Goal: Information Seeking & Learning: Learn about a topic

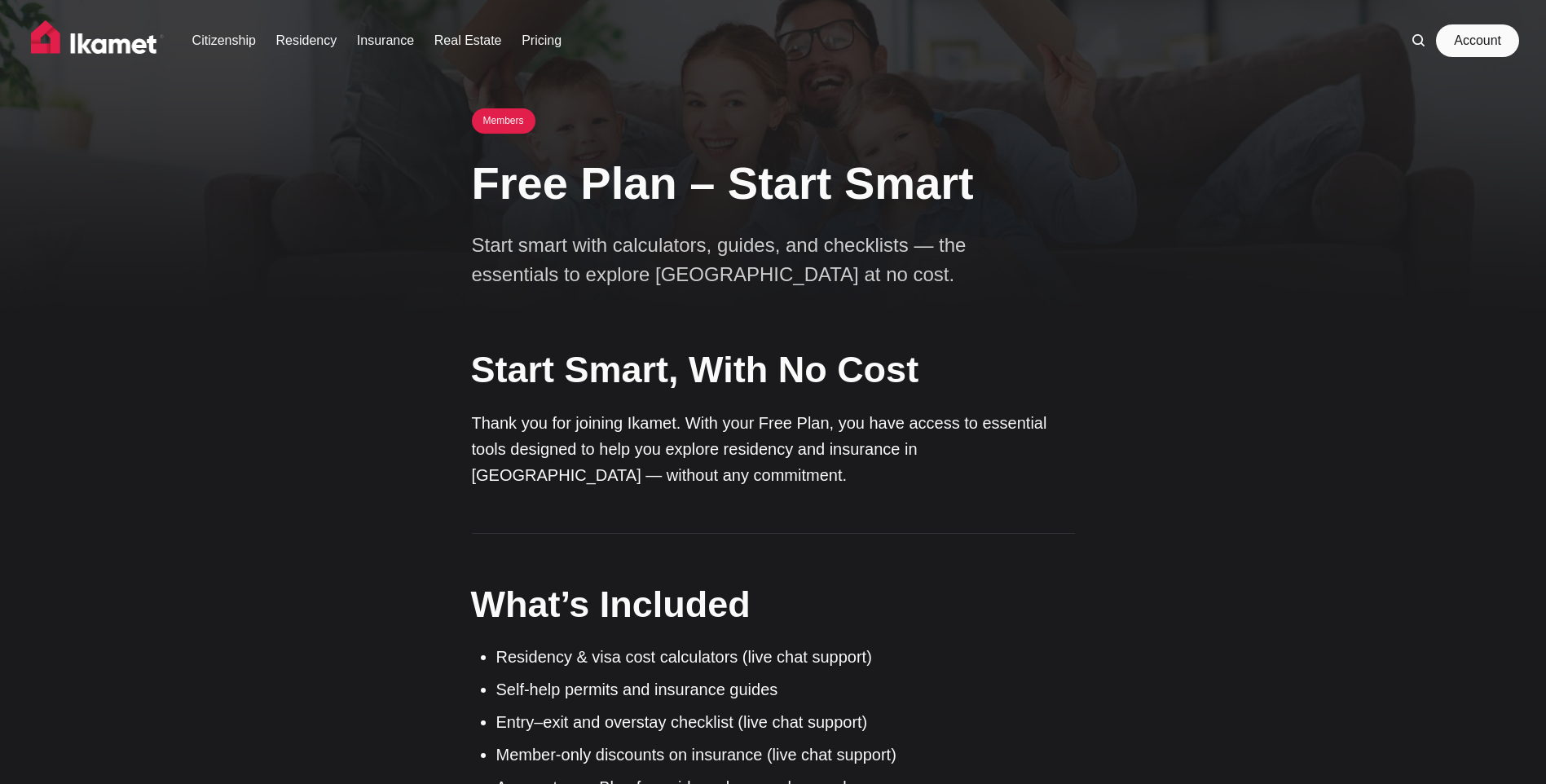
click at [1473, 46] on link "Account" at bounding box center [1477, 40] width 75 height 32
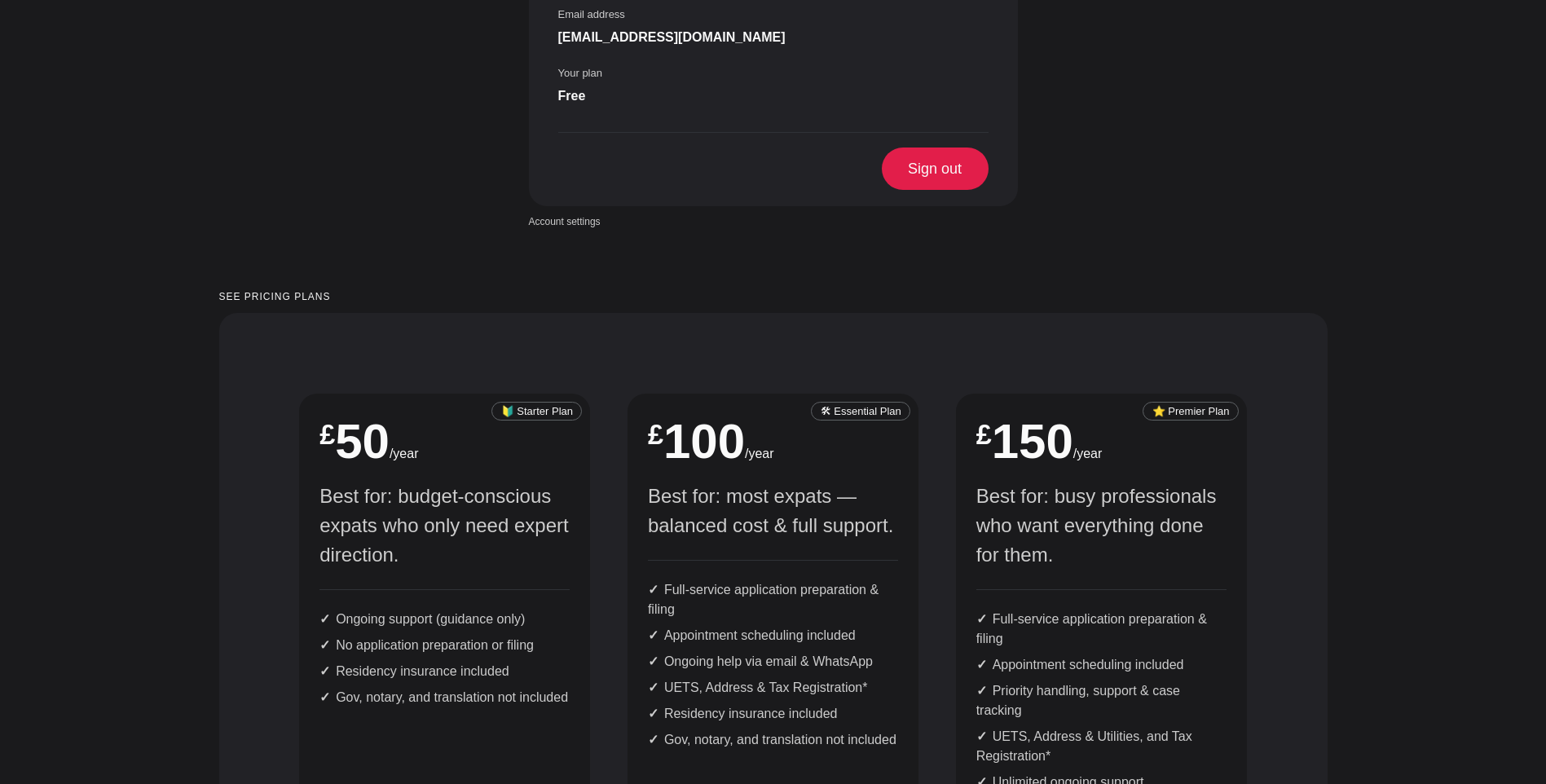
scroll to position [651, 0]
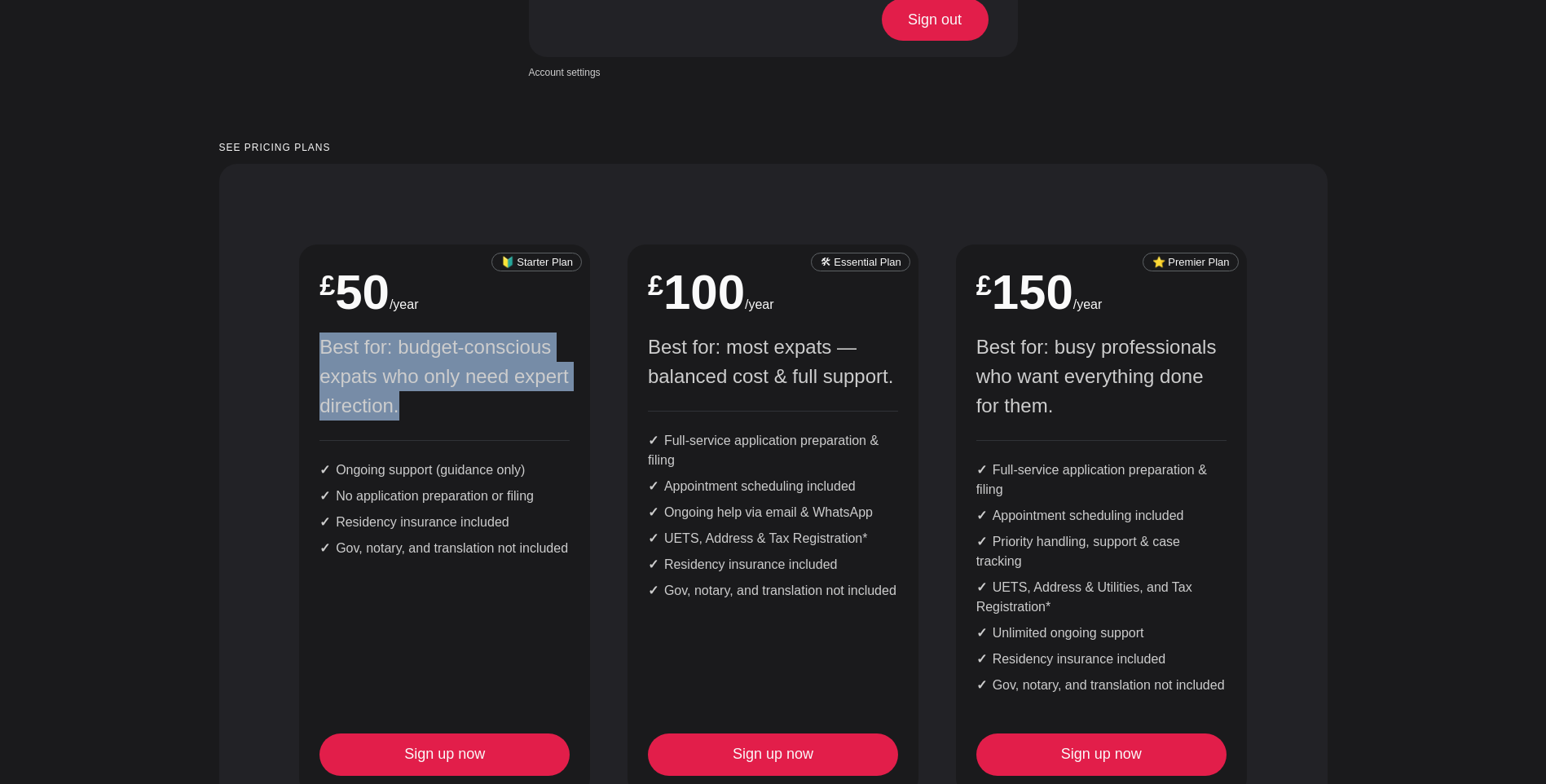
drag, startPoint x: 384, startPoint y: 336, endPoint x: 318, endPoint y: 300, distance: 75.2
click at [318, 300] on div "🔰 Starter Plan £ 4.2 /month £ 50 /year Best for: budget-conscious expats who on…" at bounding box center [445, 521] width 291 height 552
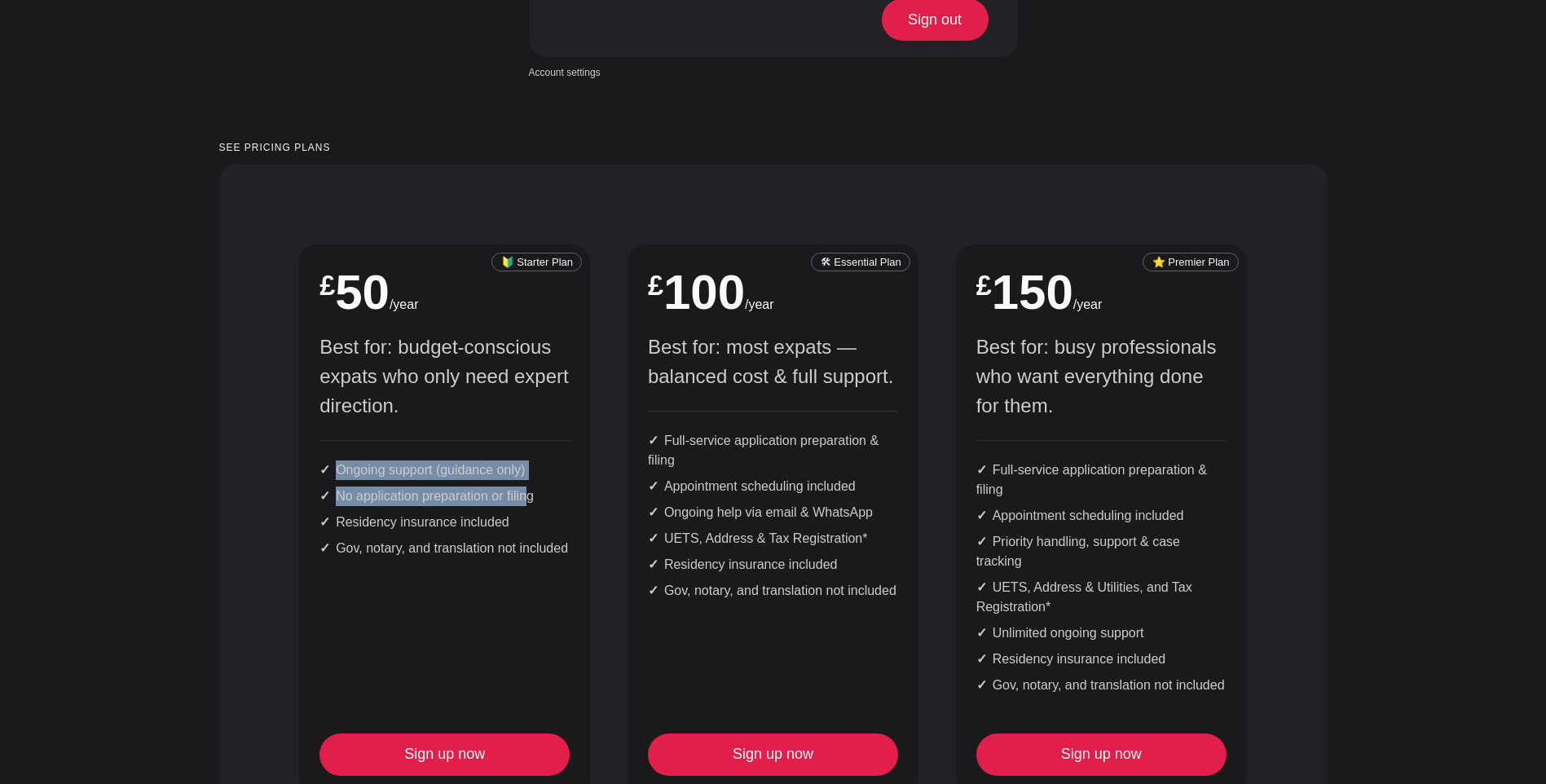
drag, startPoint x: 324, startPoint y: 398, endPoint x: 531, endPoint y: 427, distance: 209.0
click at [531, 440] on ul "Ongoing support (guidance only) No application preparation or filing Residency …" at bounding box center [444, 499] width 250 height 118
drag, startPoint x: 531, startPoint y: 427, endPoint x: 533, endPoint y: 464, distance: 37.1
click at [533, 463] on ul "Ongoing support (guidance only) No application preparation or filing Residency …" at bounding box center [444, 499] width 250 height 118
click at [529, 538] on li "Gov, notary, and translation not included" at bounding box center [444, 548] width 250 height 20
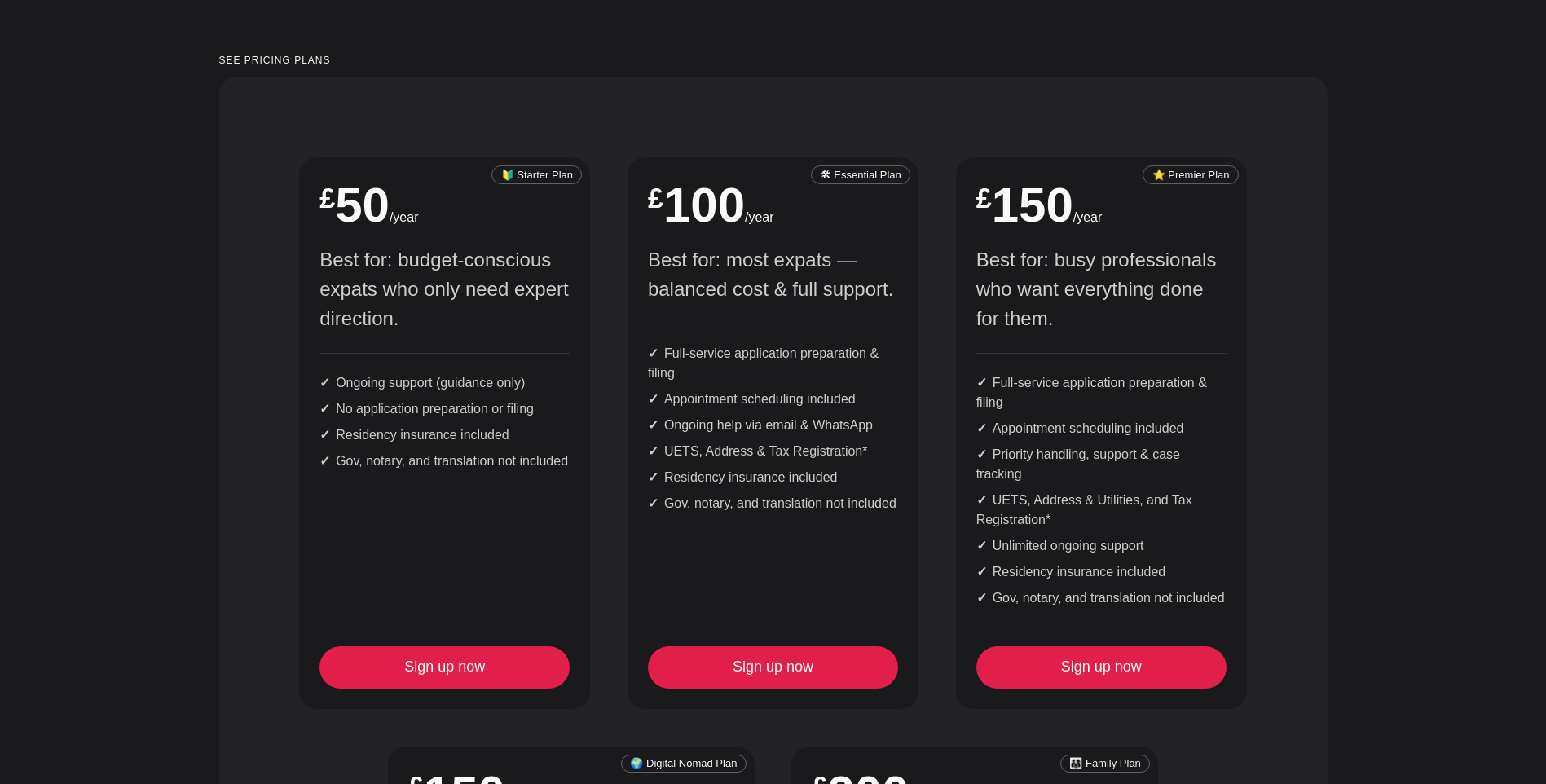
scroll to position [733, 0]
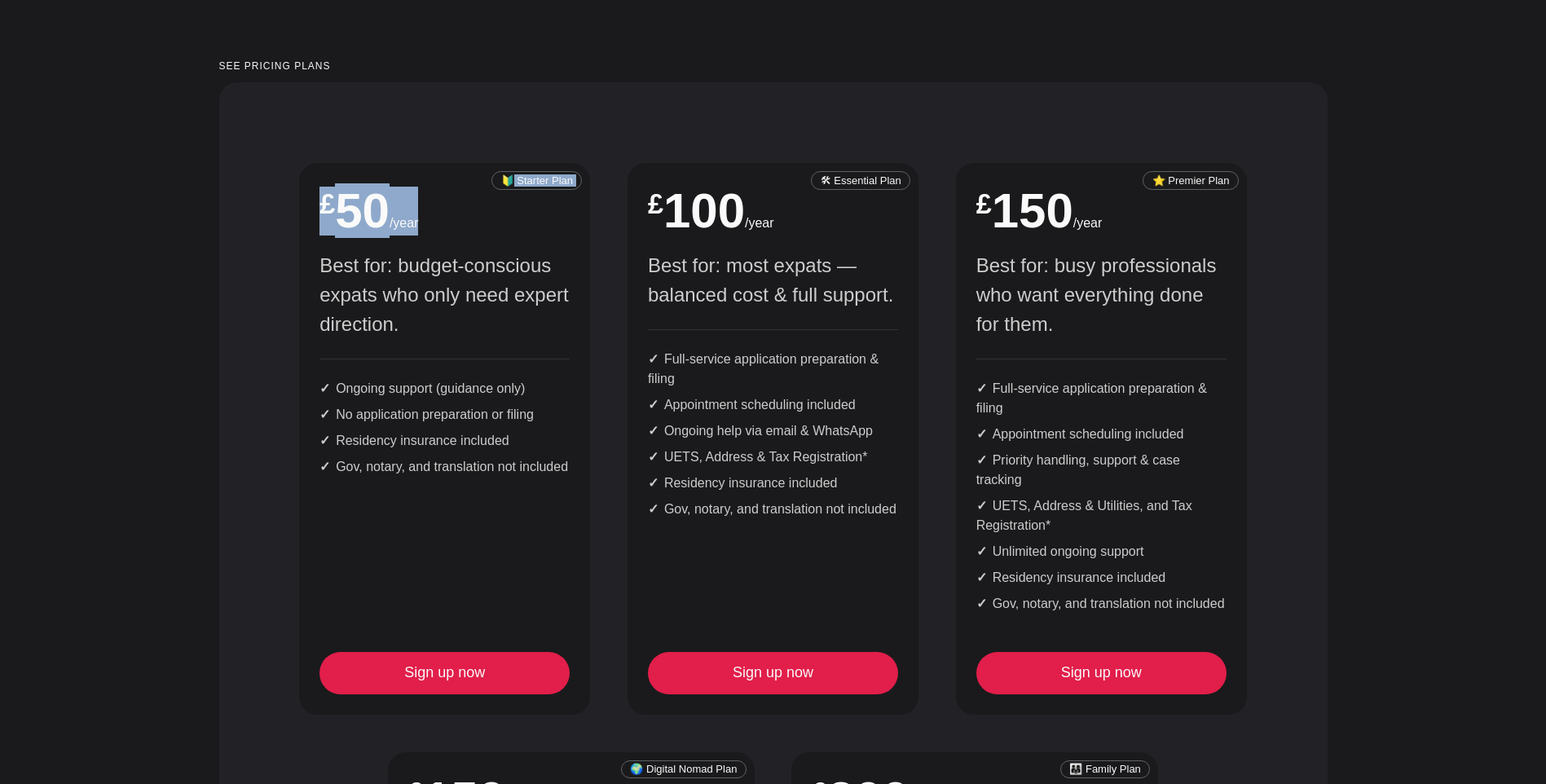
drag, startPoint x: 513, startPoint y: 119, endPoint x: 592, endPoint y: 122, distance: 79.1
click at [592, 144] on div "🔰 Starter Plan £ 4.2 /month £ 50 /year Best for: budget-conscious expats who on…" at bounding box center [773, 729] width 984 height 1170
click at [588, 163] on div "🔰 Starter Plan £ 4.2 /month £ 50 /year Best for: budget-conscious expats who on…" at bounding box center [445, 439] width 291 height 552
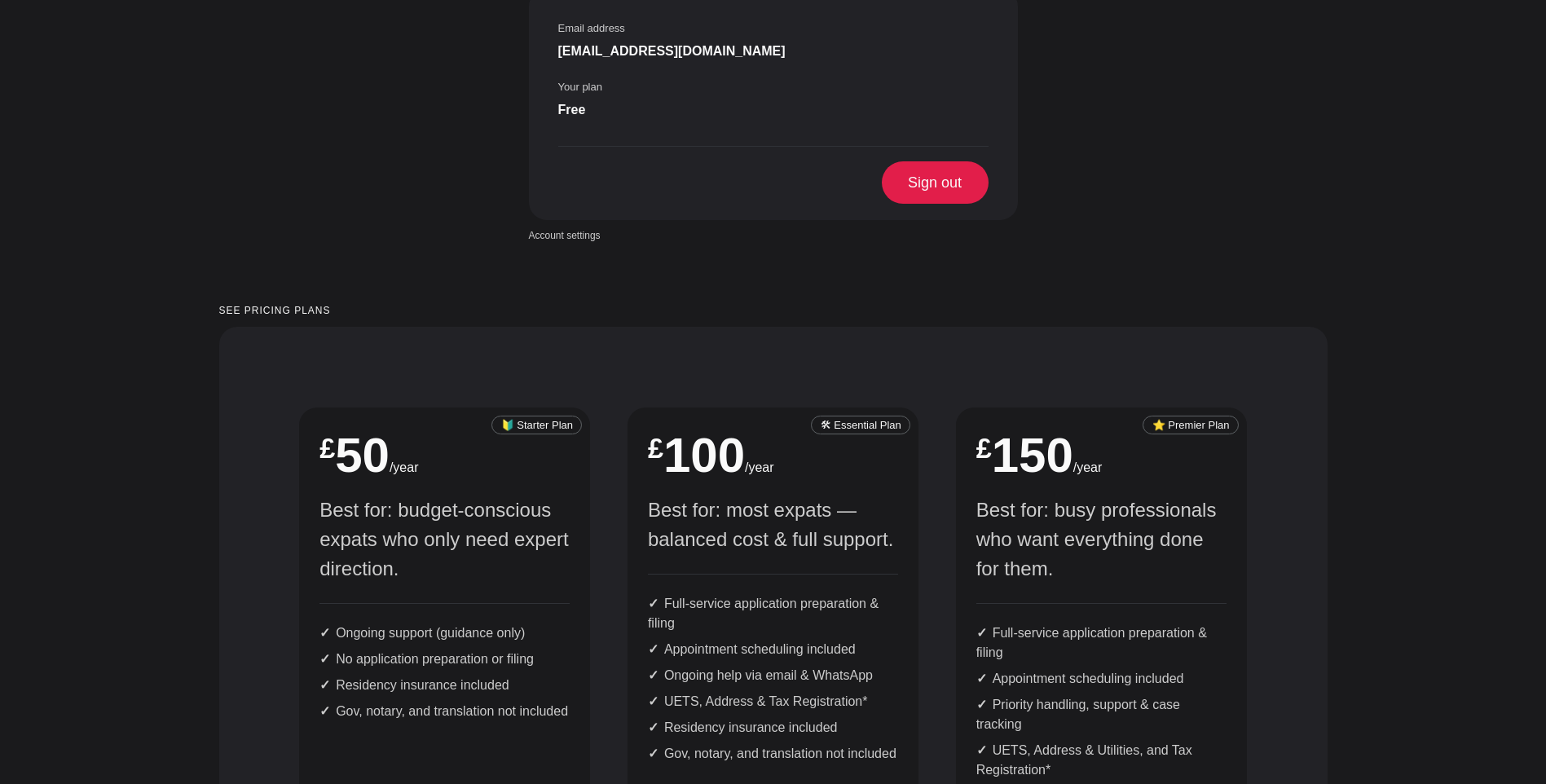
scroll to position [0, 0]
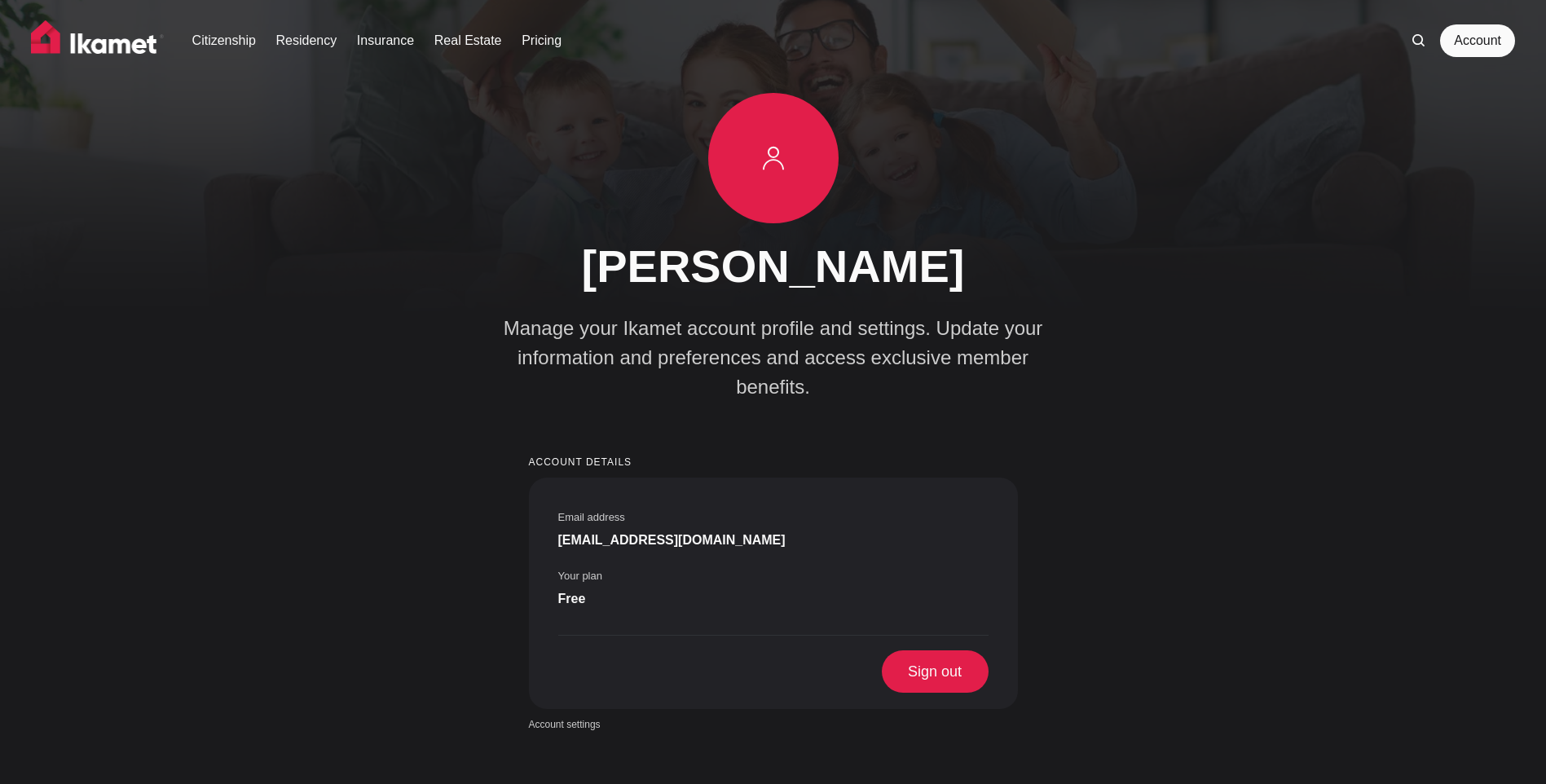
drag, startPoint x: 758, startPoint y: 153, endPoint x: 659, endPoint y: 125, distance: 102.9
click at [758, 153] on img at bounding box center [773, 158] width 106 height 106
click at [1484, 42] on link "Account" at bounding box center [1477, 40] width 75 height 32
click at [622, 298] on div "aleksander georgiev Manage your Ikamet account profile and settings. Update you…" at bounding box center [773, 247] width 603 height 309
click at [155, 39] on img at bounding box center [98, 40] width 134 height 40
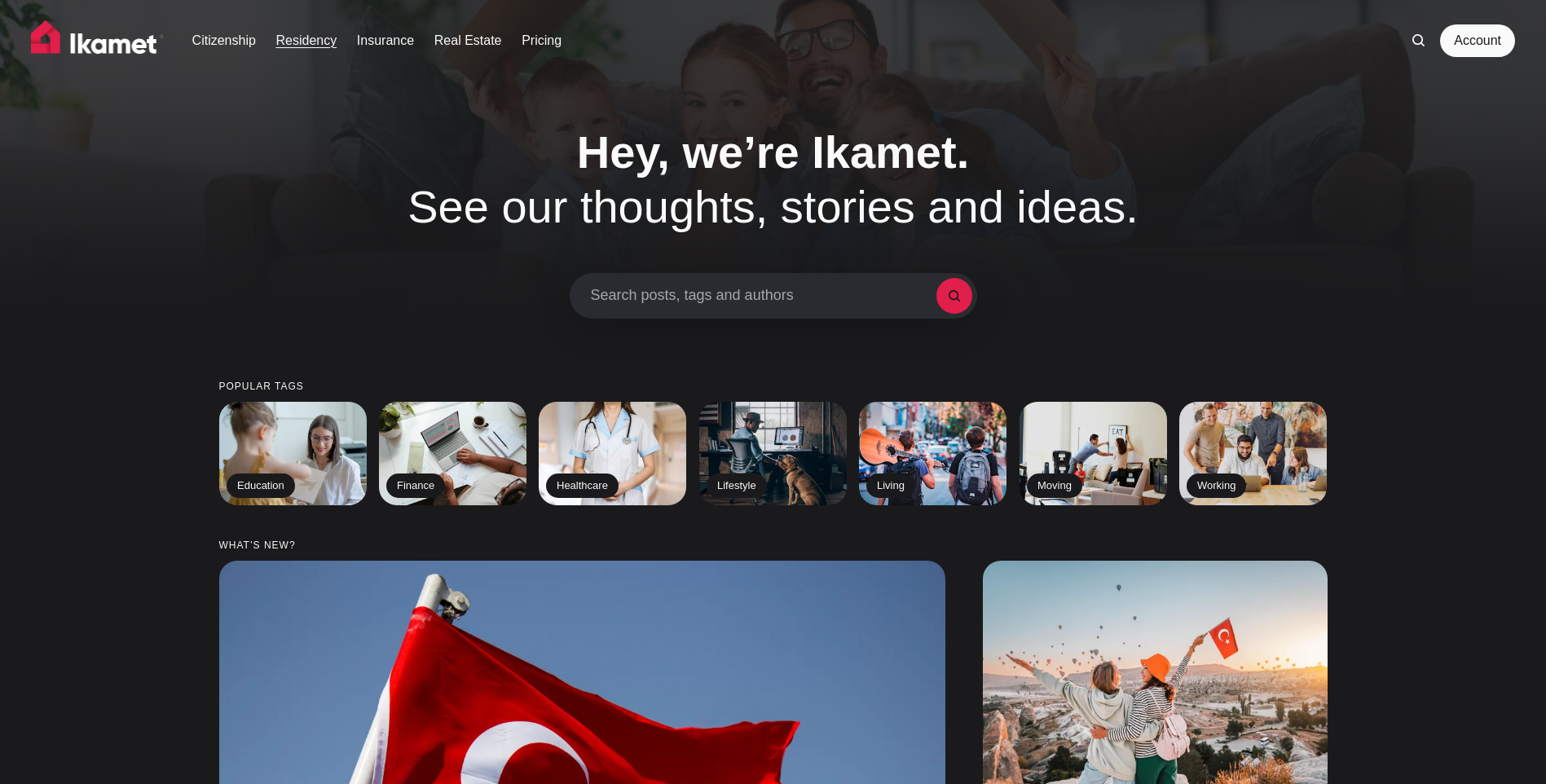
click at [313, 40] on link "Residency" at bounding box center [307, 41] width 61 height 20
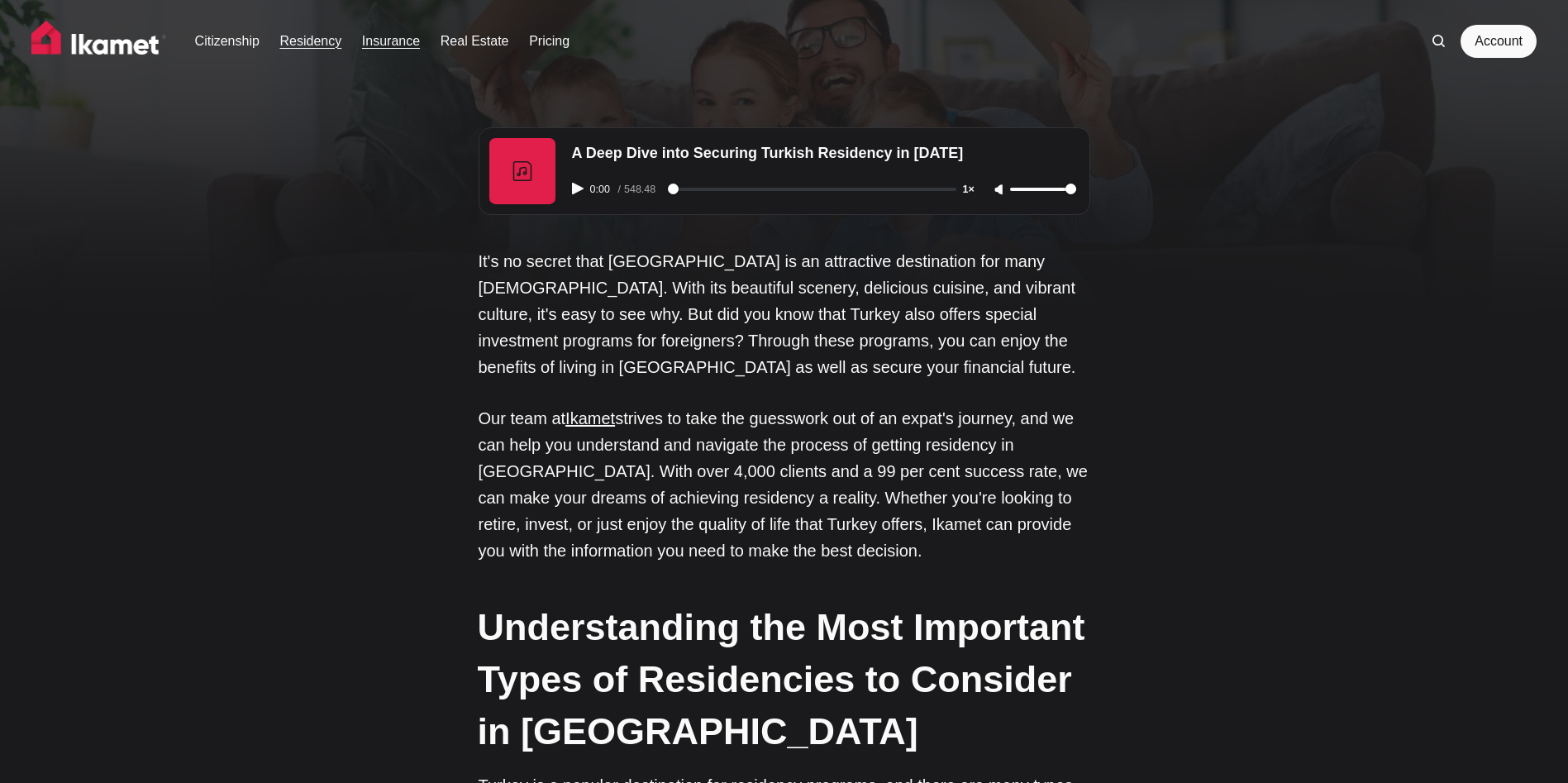
click at [370, 41] on link "Insurance" at bounding box center [391, 42] width 58 height 20
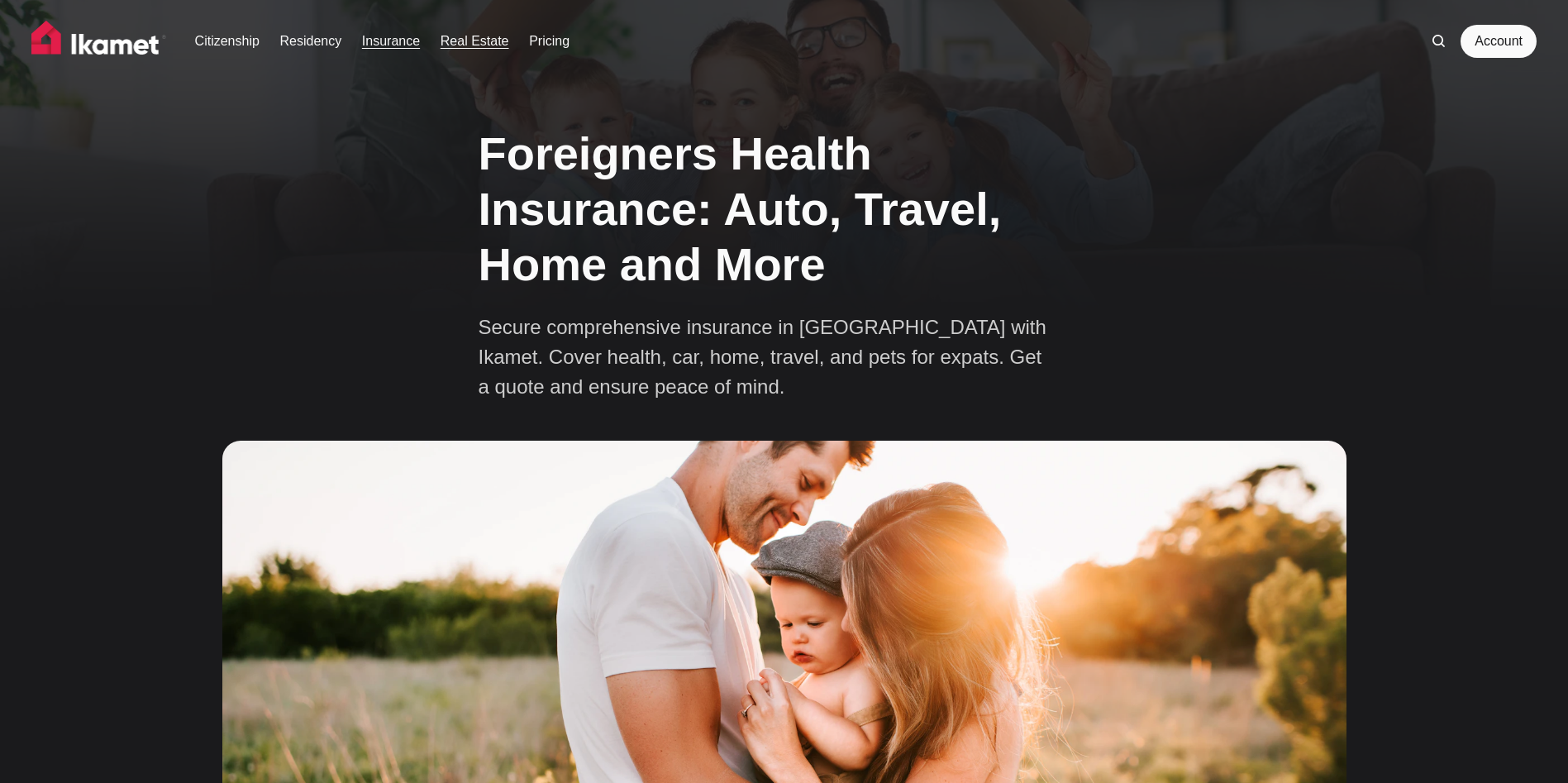
click at [470, 45] on link "Real Estate" at bounding box center [474, 42] width 68 height 20
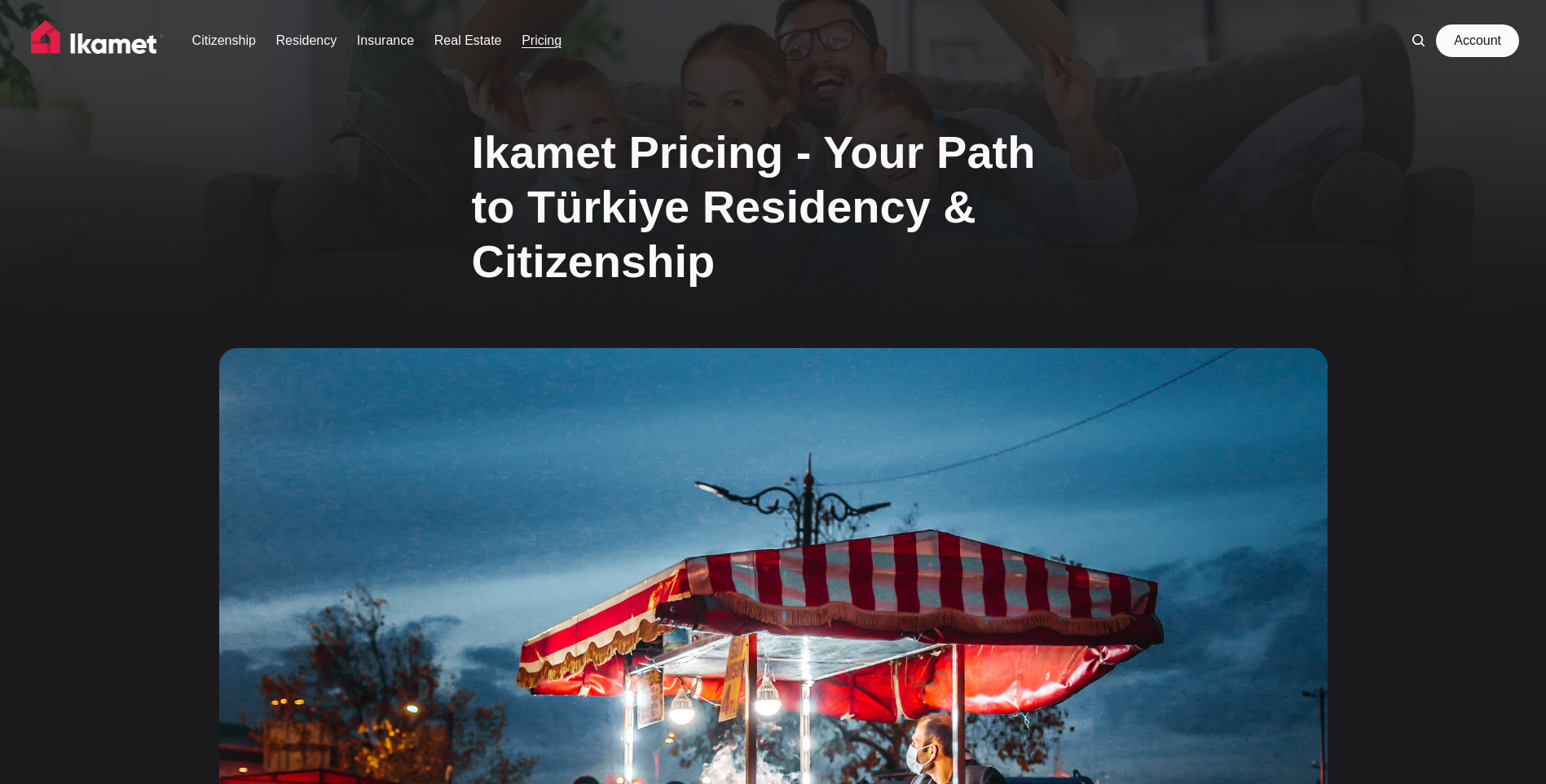
click at [1458, 45] on link "Account" at bounding box center [1477, 40] width 75 height 32
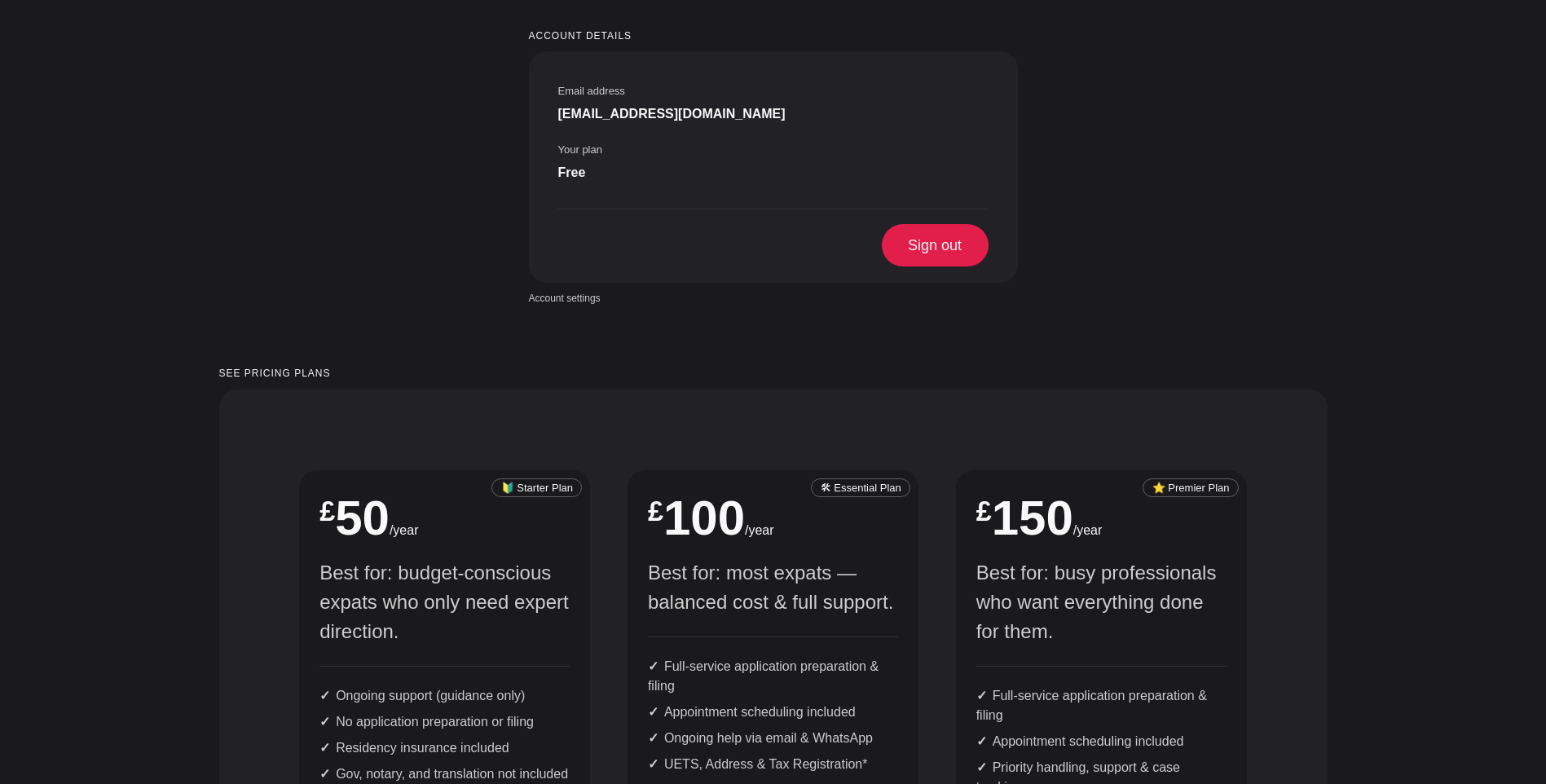
scroll to position [163, 0]
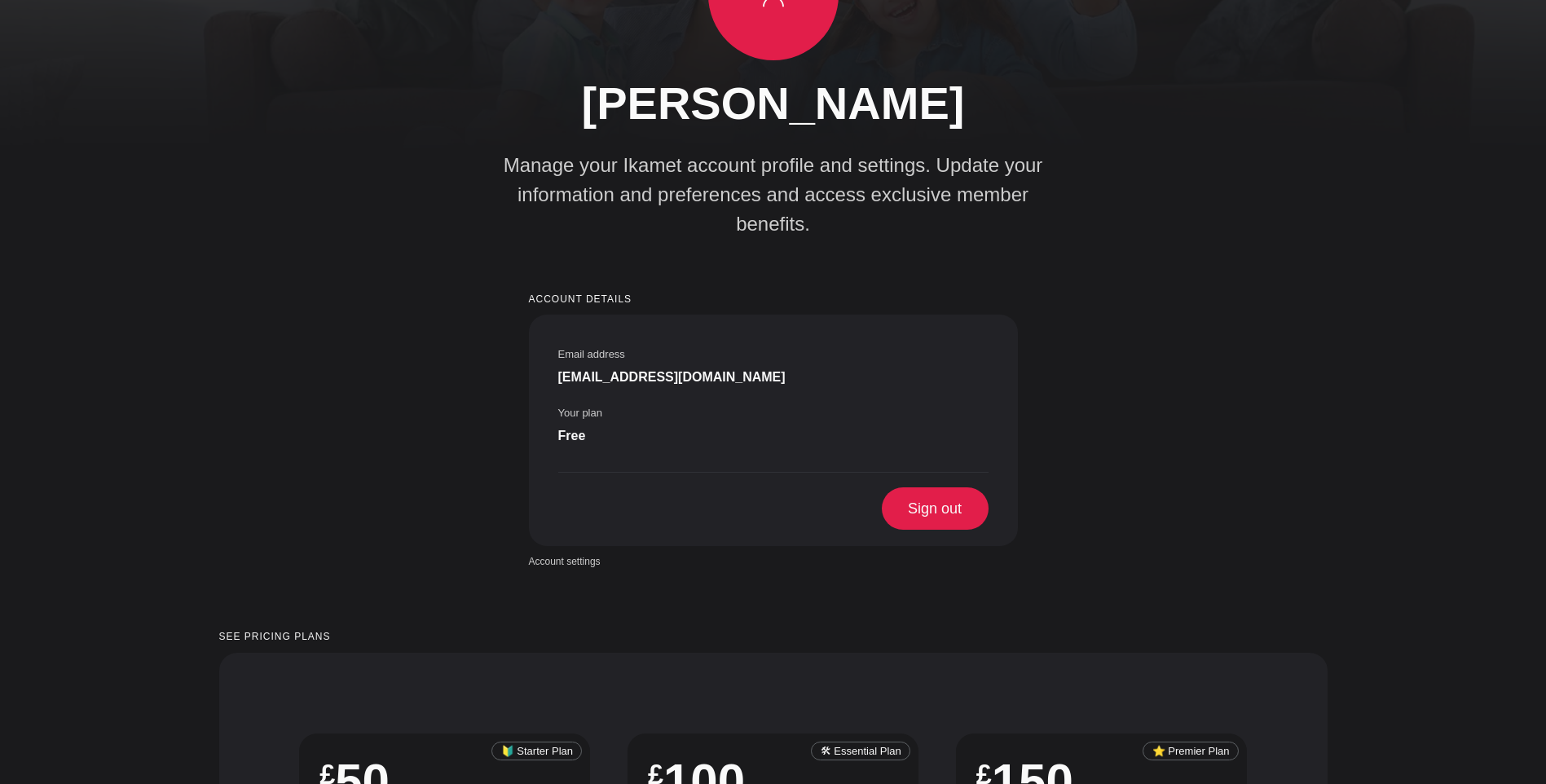
click at [586, 426] on span "Free" at bounding box center [572, 435] width 28 height 20
click at [669, 379] on span "[EMAIL_ADDRESS][DOMAIN_NAME]" at bounding box center [672, 377] width 228 height 20
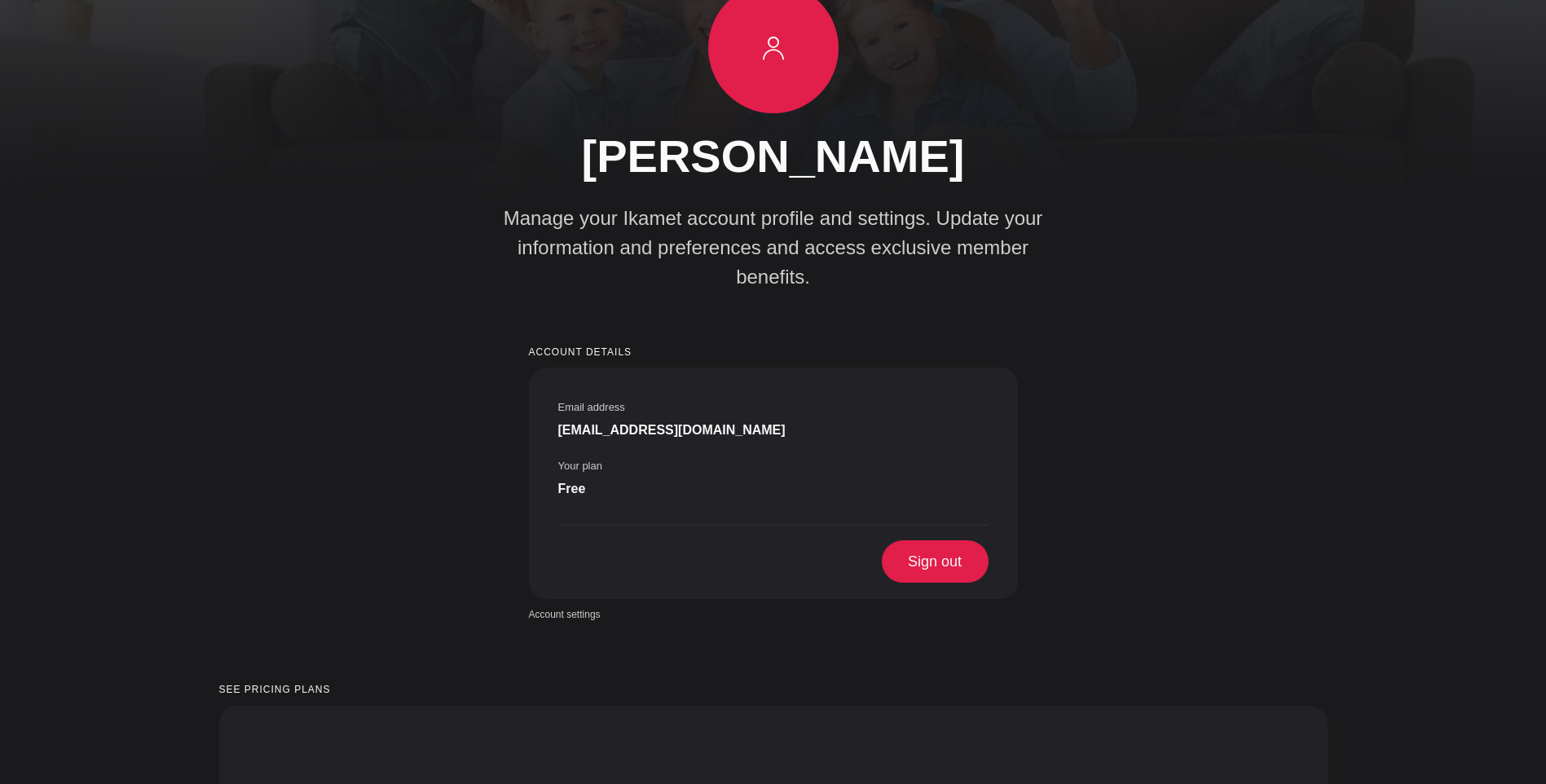
scroll to position [0, 0]
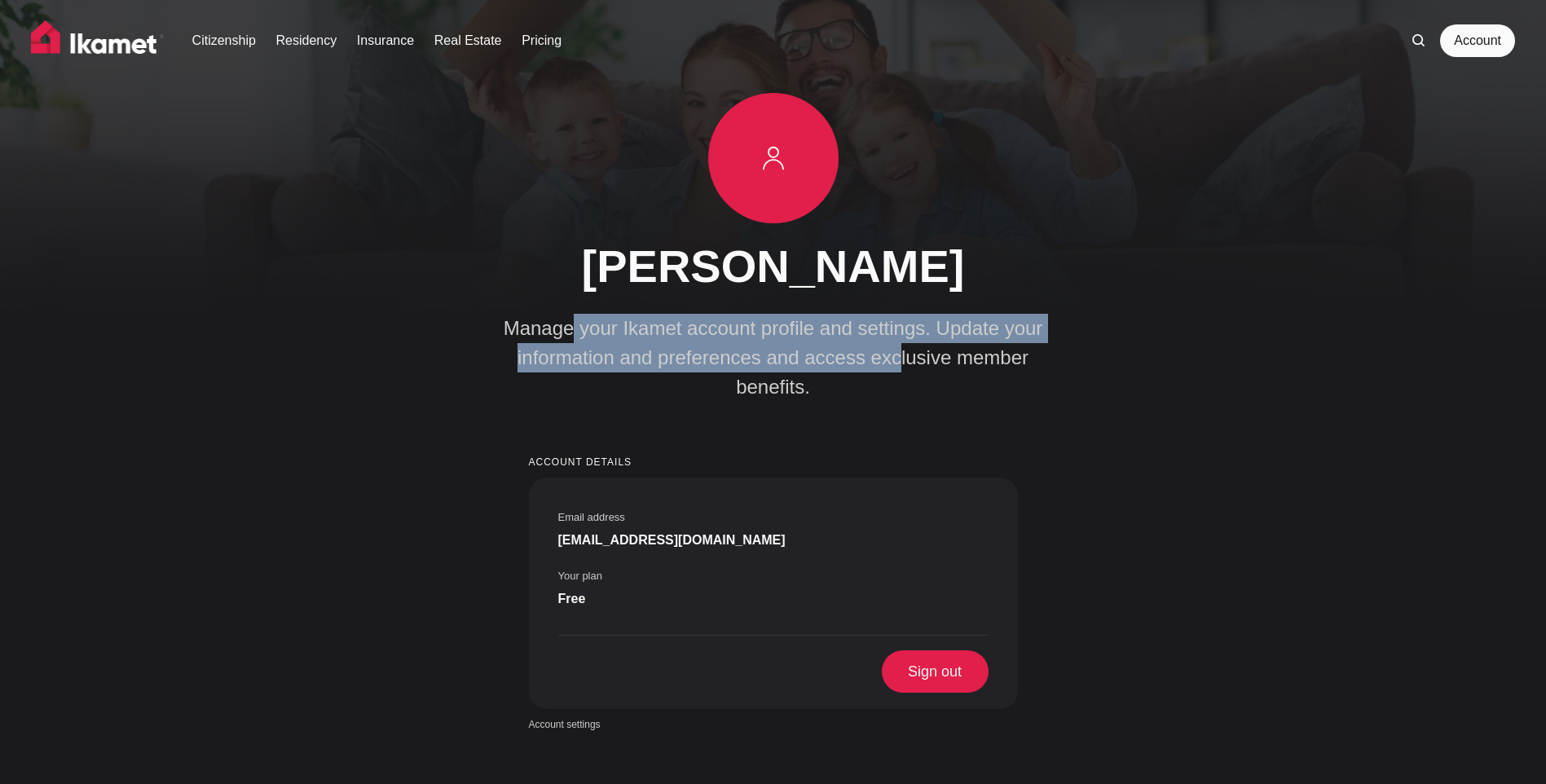
drag, startPoint x: 482, startPoint y: 300, endPoint x: 850, endPoint y: 362, distance: 373.2
click at [850, 362] on div "[PERSON_NAME] Manage your Ikamet account profile and settings. Update your info…" at bounding box center [773, 247] width 603 height 309
click at [851, 362] on p "Manage your Ikamet account profile and settings. Update your information and pr…" at bounding box center [773, 358] width 570 height 88
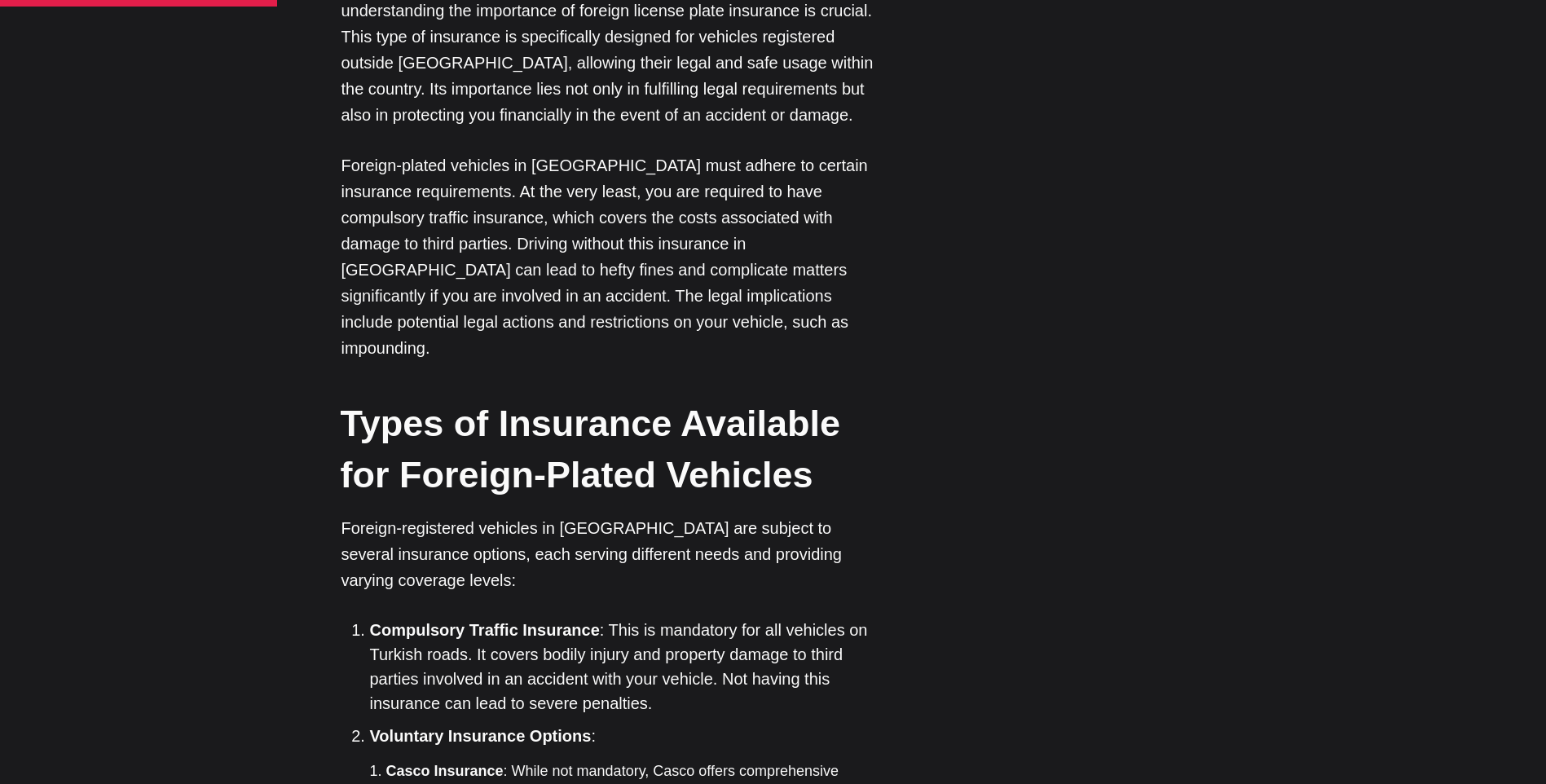
scroll to position [2037, 0]
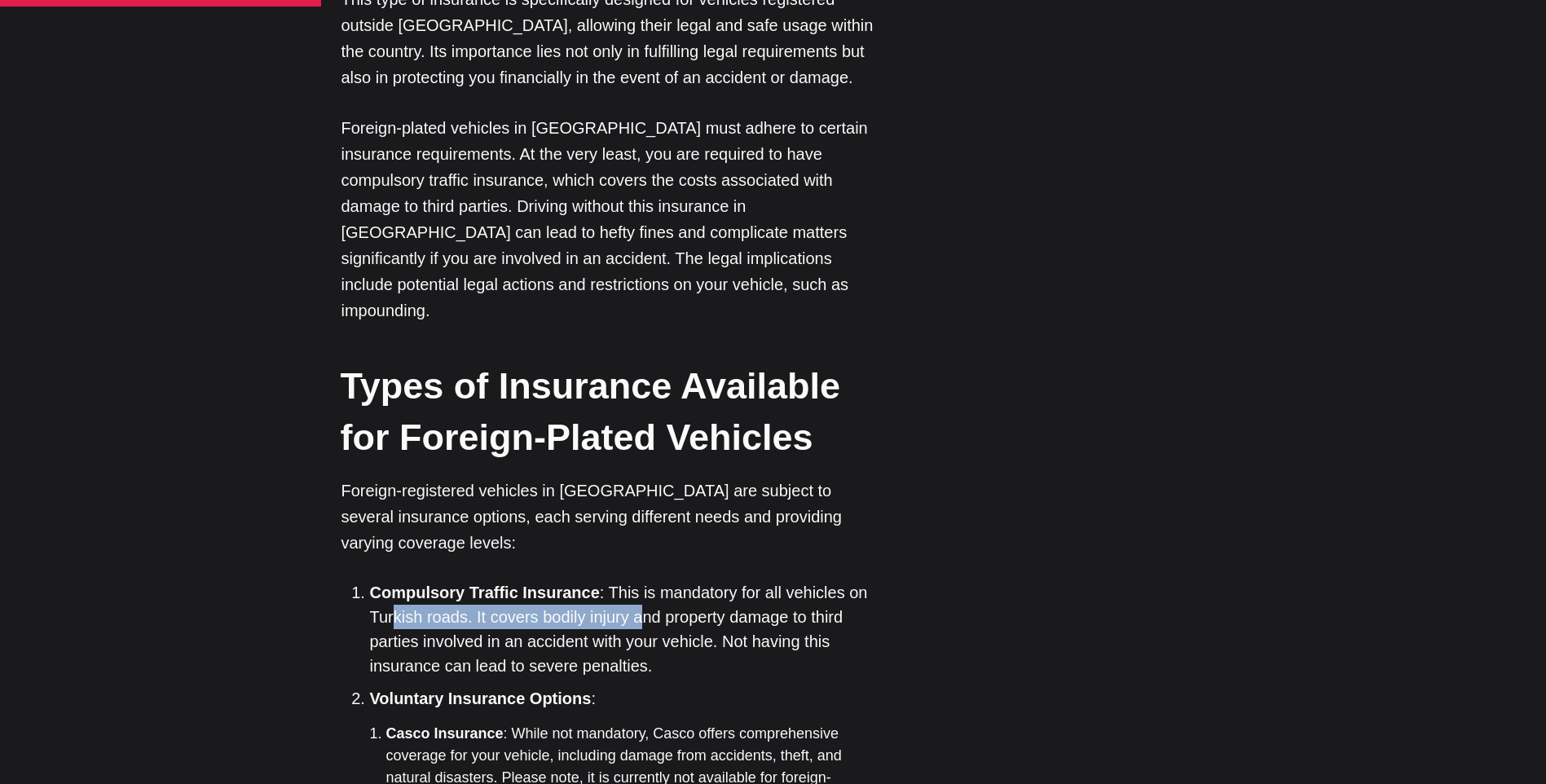
drag, startPoint x: 431, startPoint y: 366, endPoint x: 641, endPoint y: 373, distance: 210.1
click at [641, 580] on li "Compulsory Traffic Insurance : This is mandatory for all vehicles on Turkish ro…" at bounding box center [628, 628] width 517 height 98
click at [640, 580] on li "Compulsory Traffic Insurance : This is mandatory for all vehicles on Turkish ro…" at bounding box center [628, 628] width 517 height 98
click at [631, 580] on li "Compulsory Traffic Insurance : This is mandatory for all vehicles on Turkish ro…" at bounding box center [628, 628] width 517 height 98
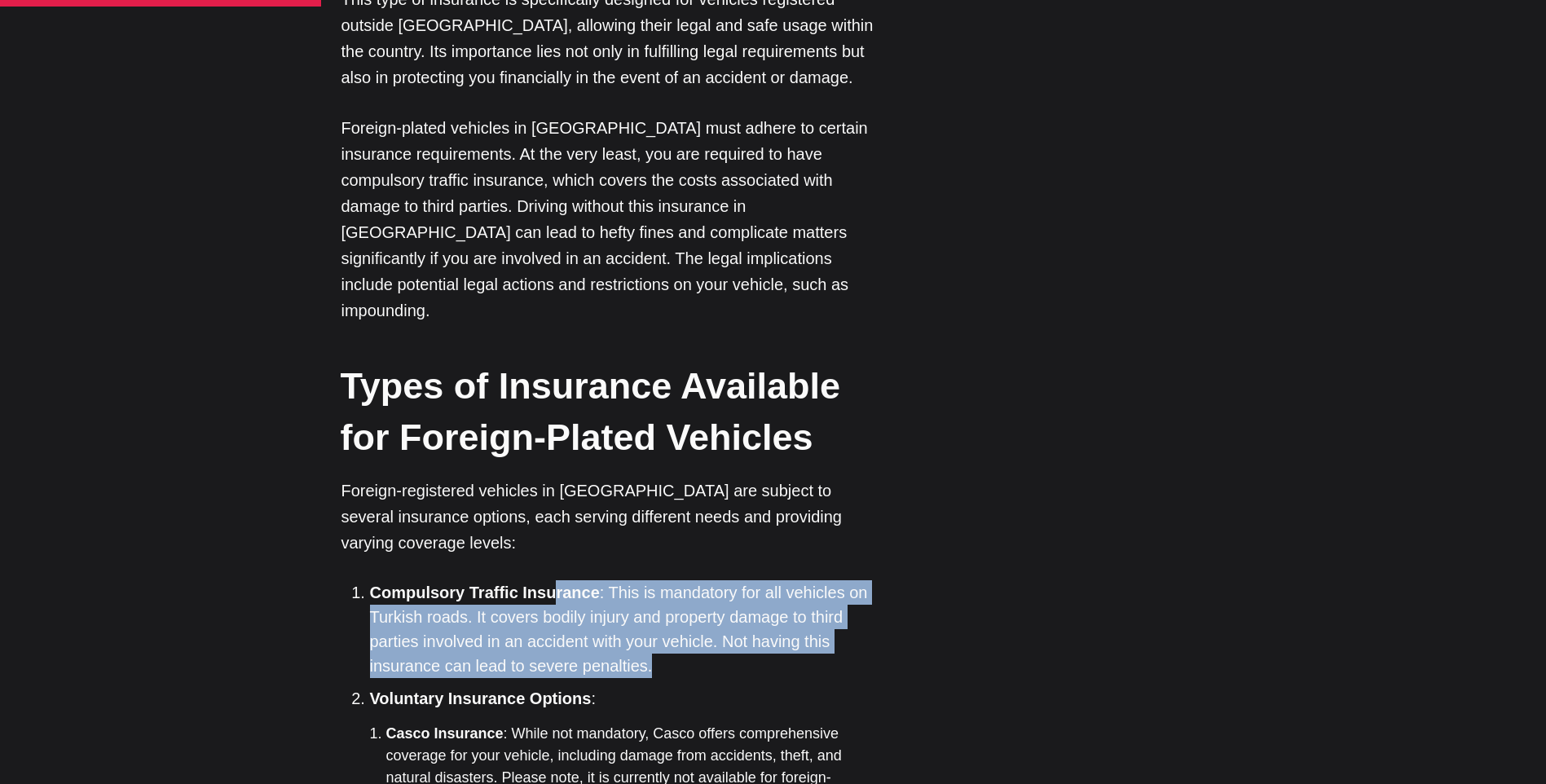
drag, startPoint x: 665, startPoint y: 418, endPoint x: 554, endPoint y: 346, distance: 132.3
click at [554, 580] on li "Compulsory Traffic Insurance : This is mandatory for all vehicles on Turkish ro…" at bounding box center [628, 628] width 517 height 98
click at [554, 583] on strong "Compulsory Traffic Insurance" at bounding box center [485, 592] width 229 height 18
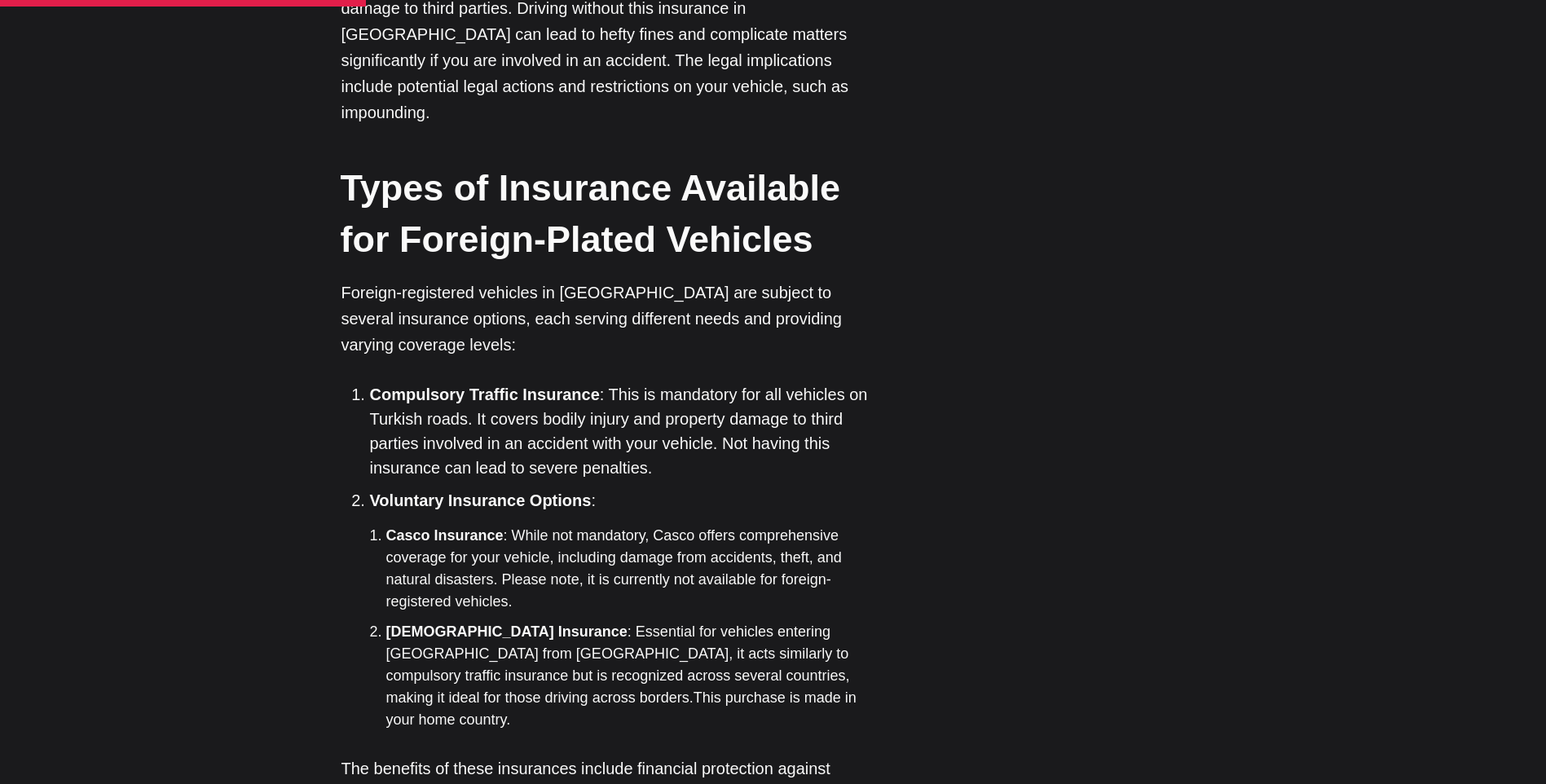
scroll to position [2281, 0]
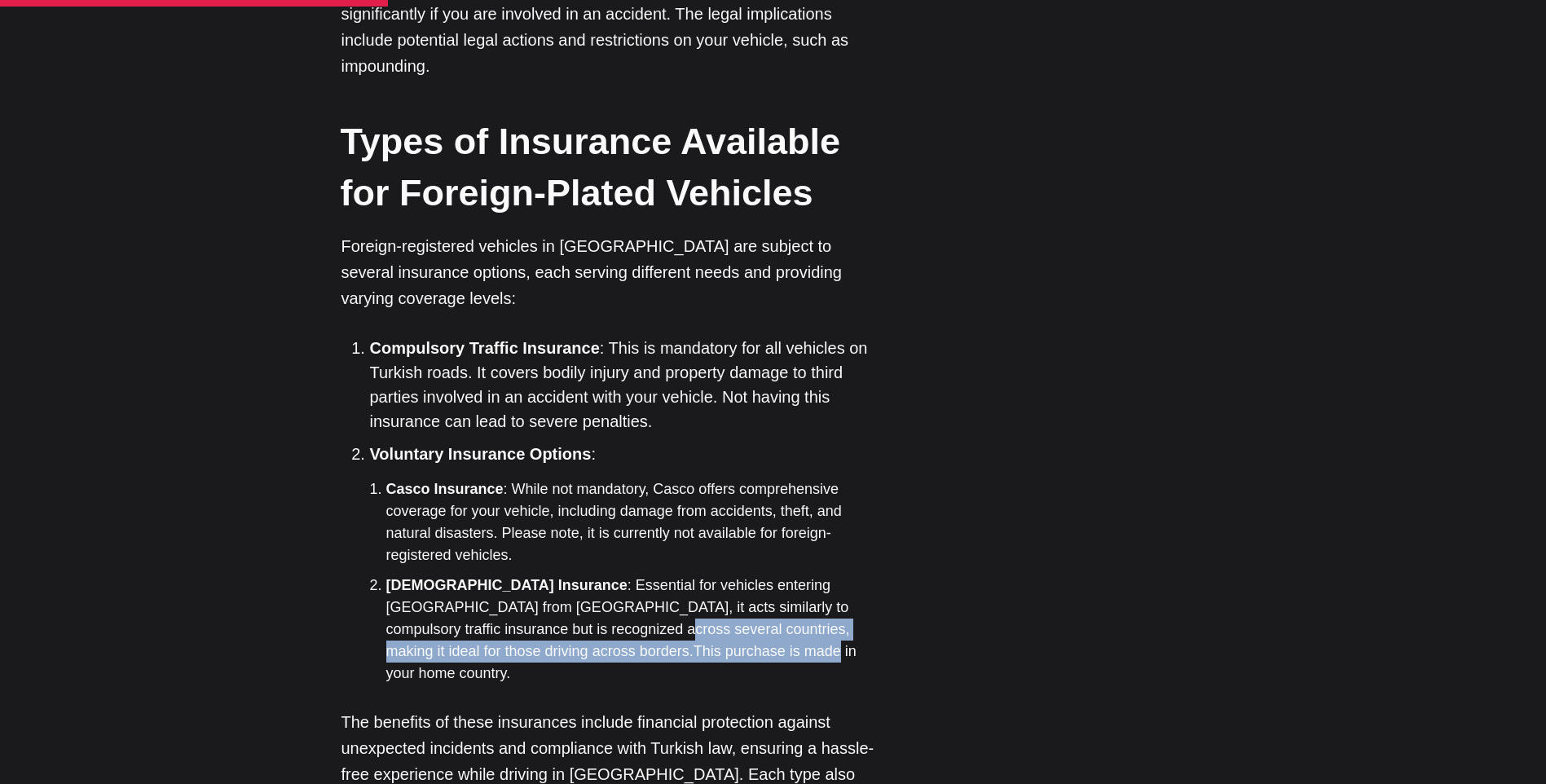
drag, startPoint x: 441, startPoint y: 377, endPoint x: 643, endPoint y: 406, distance: 204.1
click at [643, 574] on li "[DEMOGRAPHIC_DATA] Insurance : Essential for vehicles entering [GEOGRAPHIC_DATA…" at bounding box center [636, 629] width 501 height 110
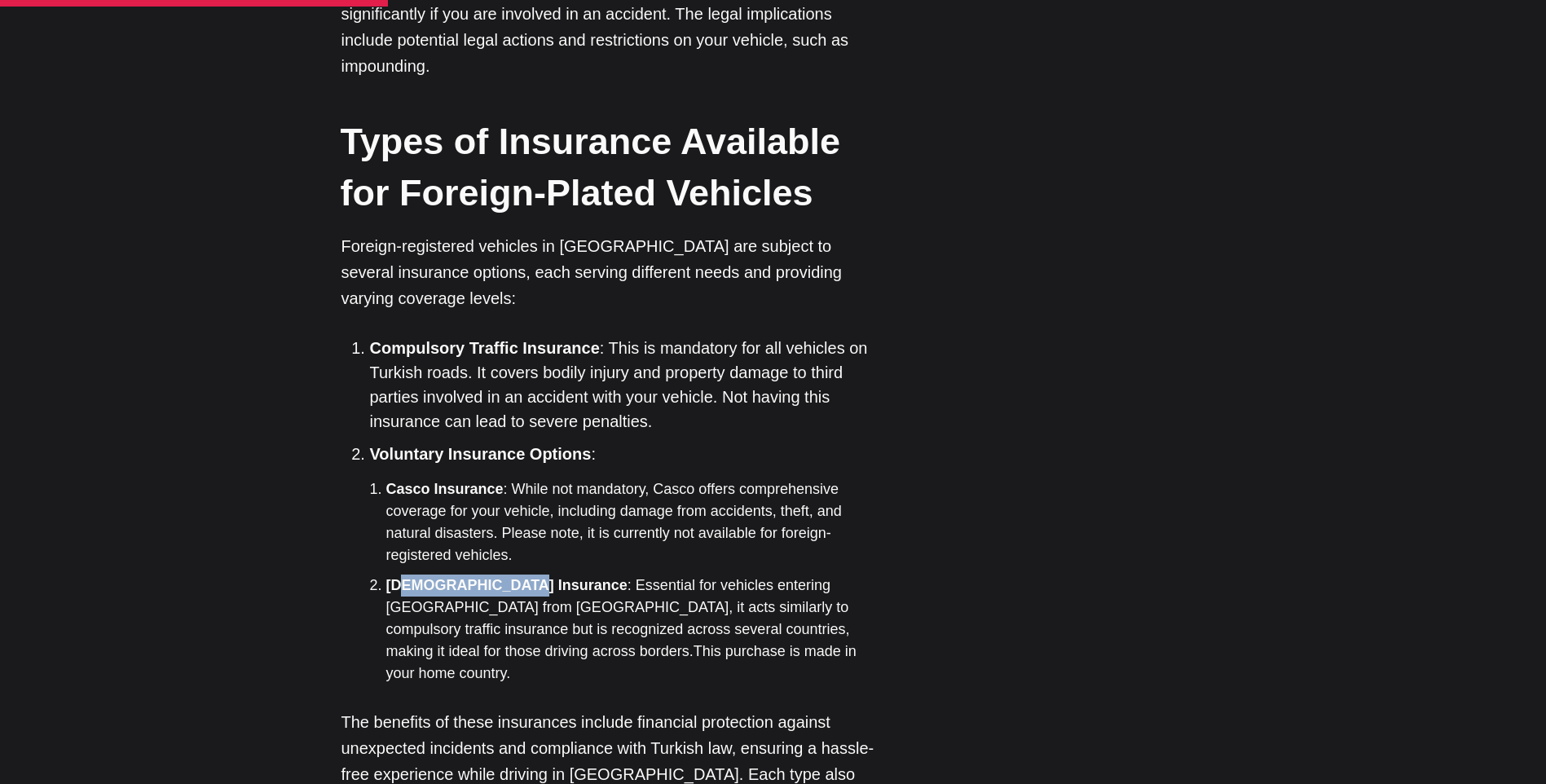
drag, startPoint x: 403, startPoint y: 323, endPoint x: 510, endPoint y: 332, distance: 107.4
click at [510, 577] on strong "[DEMOGRAPHIC_DATA] Insurance" at bounding box center [506, 585] width 241 height 16
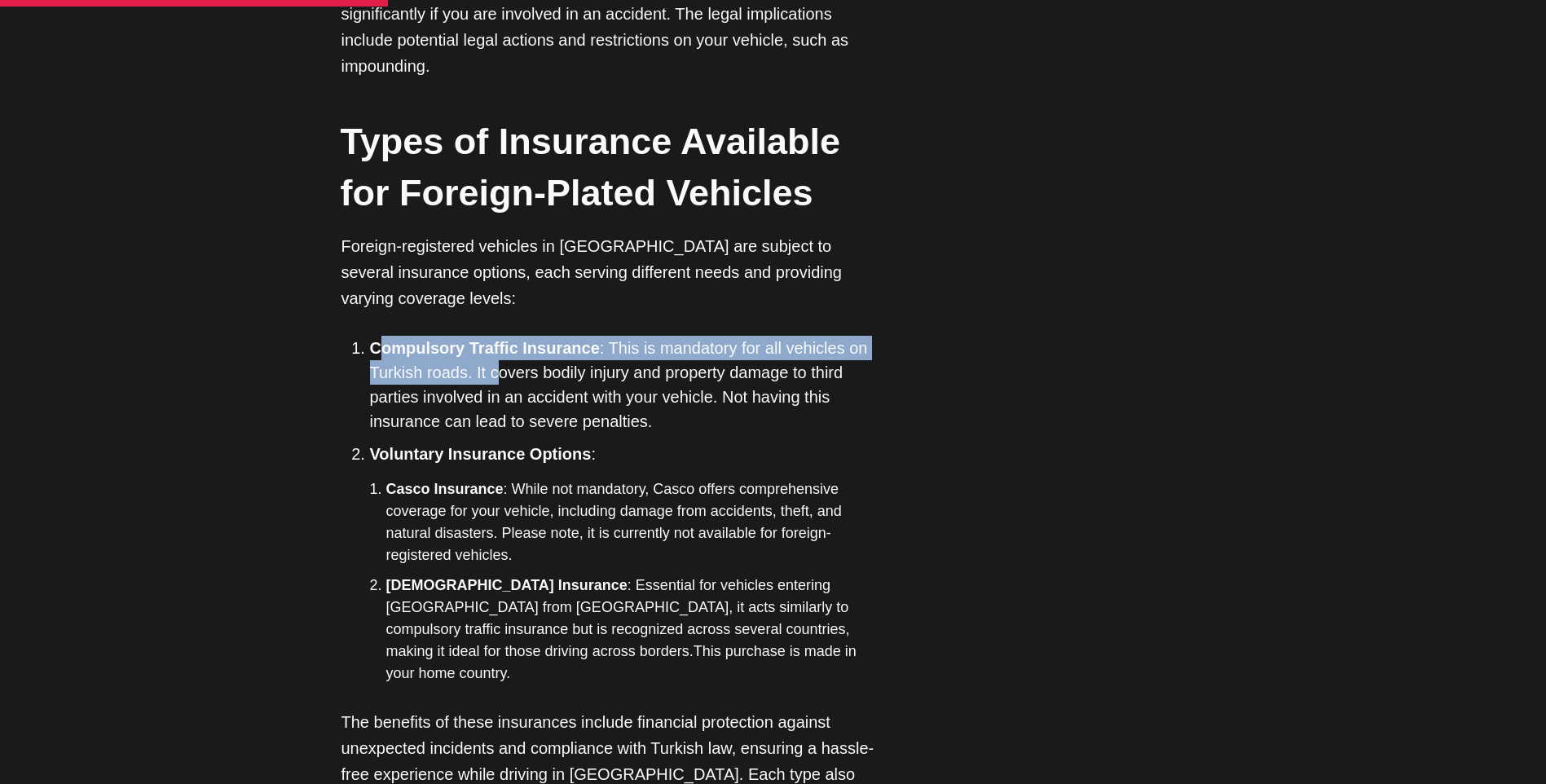
drag, startPoint x: 376, startPoint y: 103, endPoint x: 495, endPoint y: 108, distance: 119.1
click at [495, 336] on li "Compulsory Traffic Insurance : This is mandatory for all vehicles on Turkish ro…" at bounding box center [628, 384] width 517 height 98
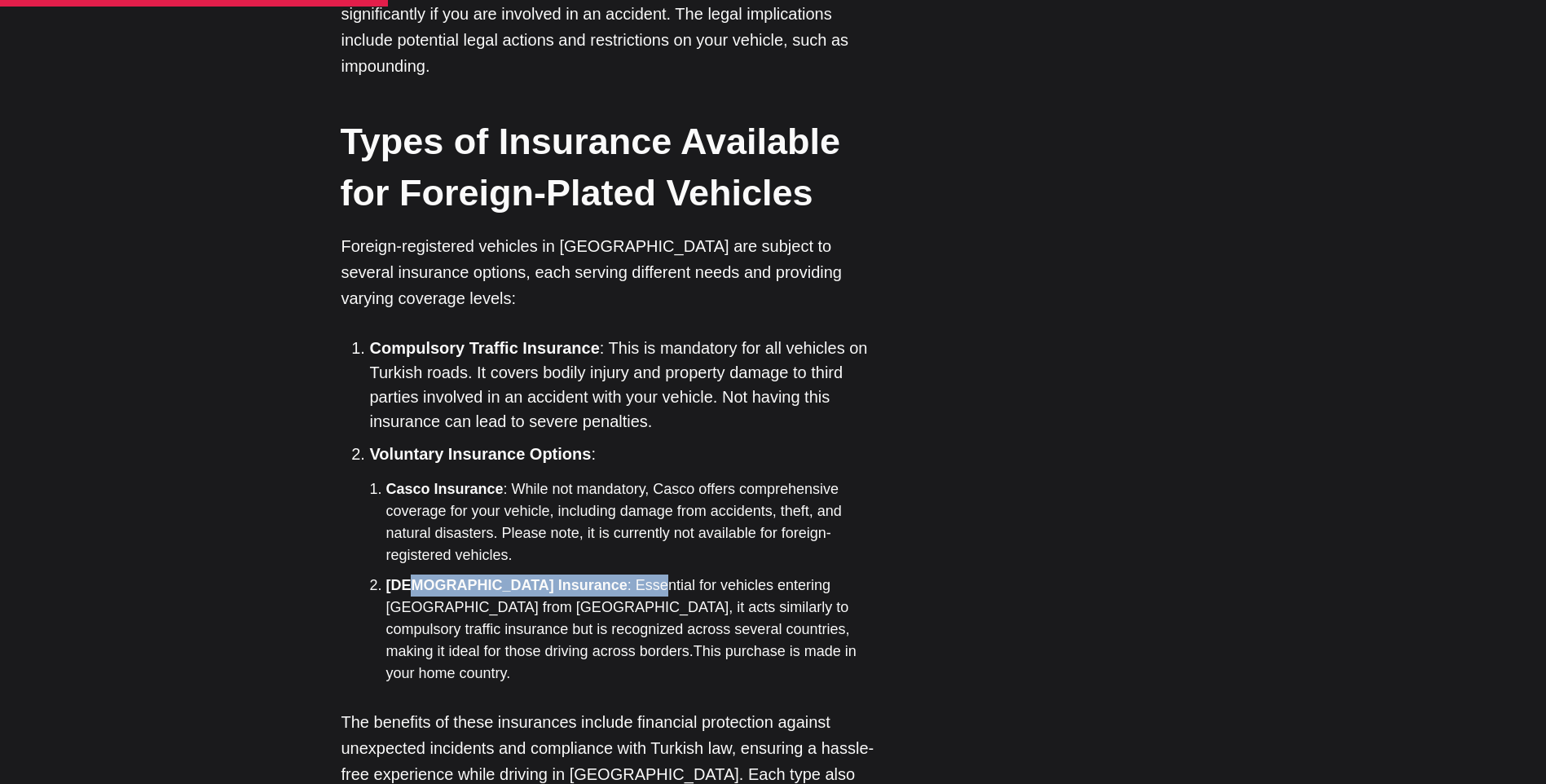
drag, startPoint x: 411, startPoint y: 325, endPoint x: 567, endPoint y: 332, distance: 156.2
click at [567, 574] on li "[DEMOGRAPHIC_DATA] Insurance : Essential for vehicles entering [GEOGRAPHIC_DATA…" at bounding box center [636, 629] width 501 height 110
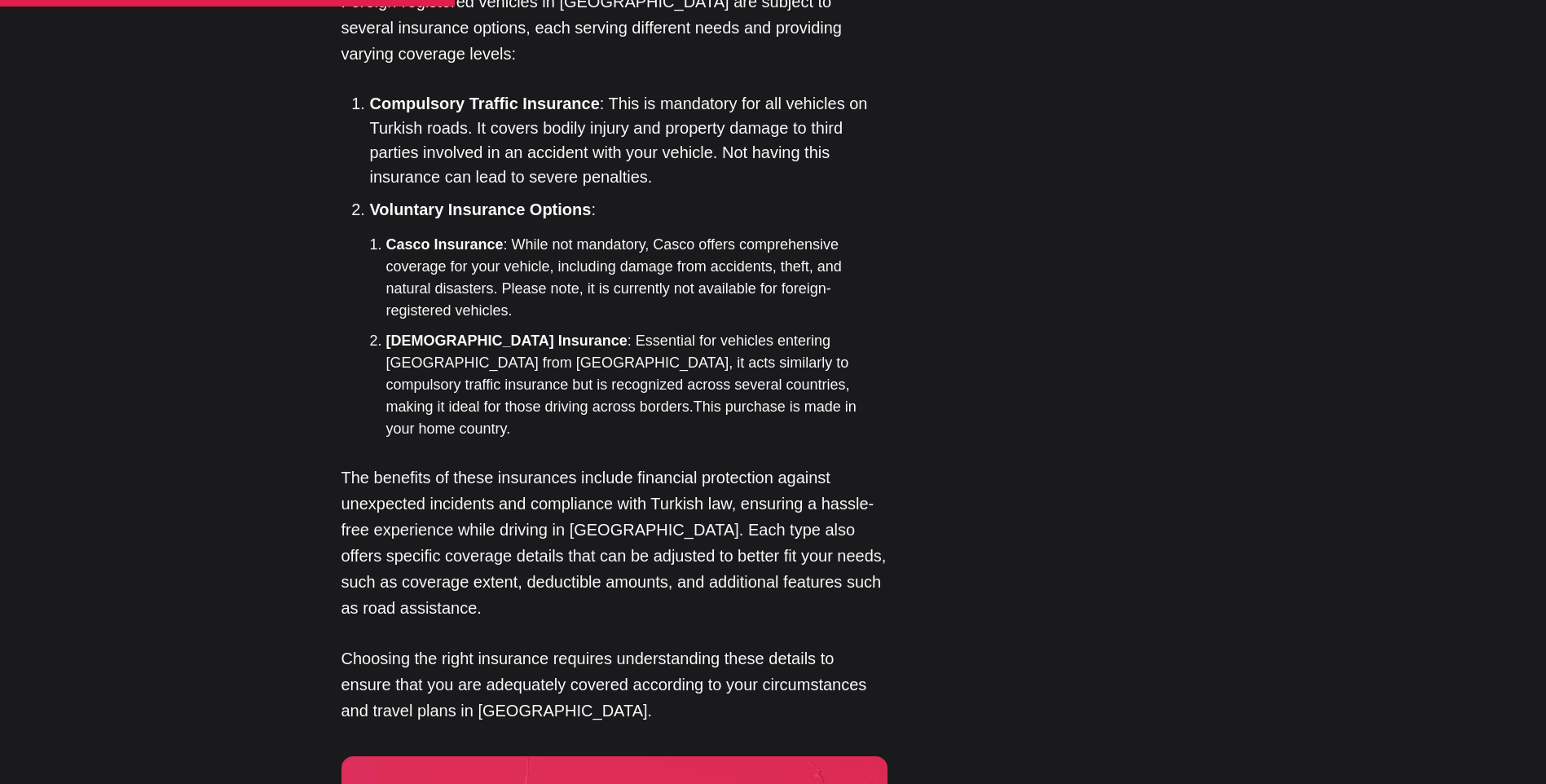
scroll to position [2200, 0]
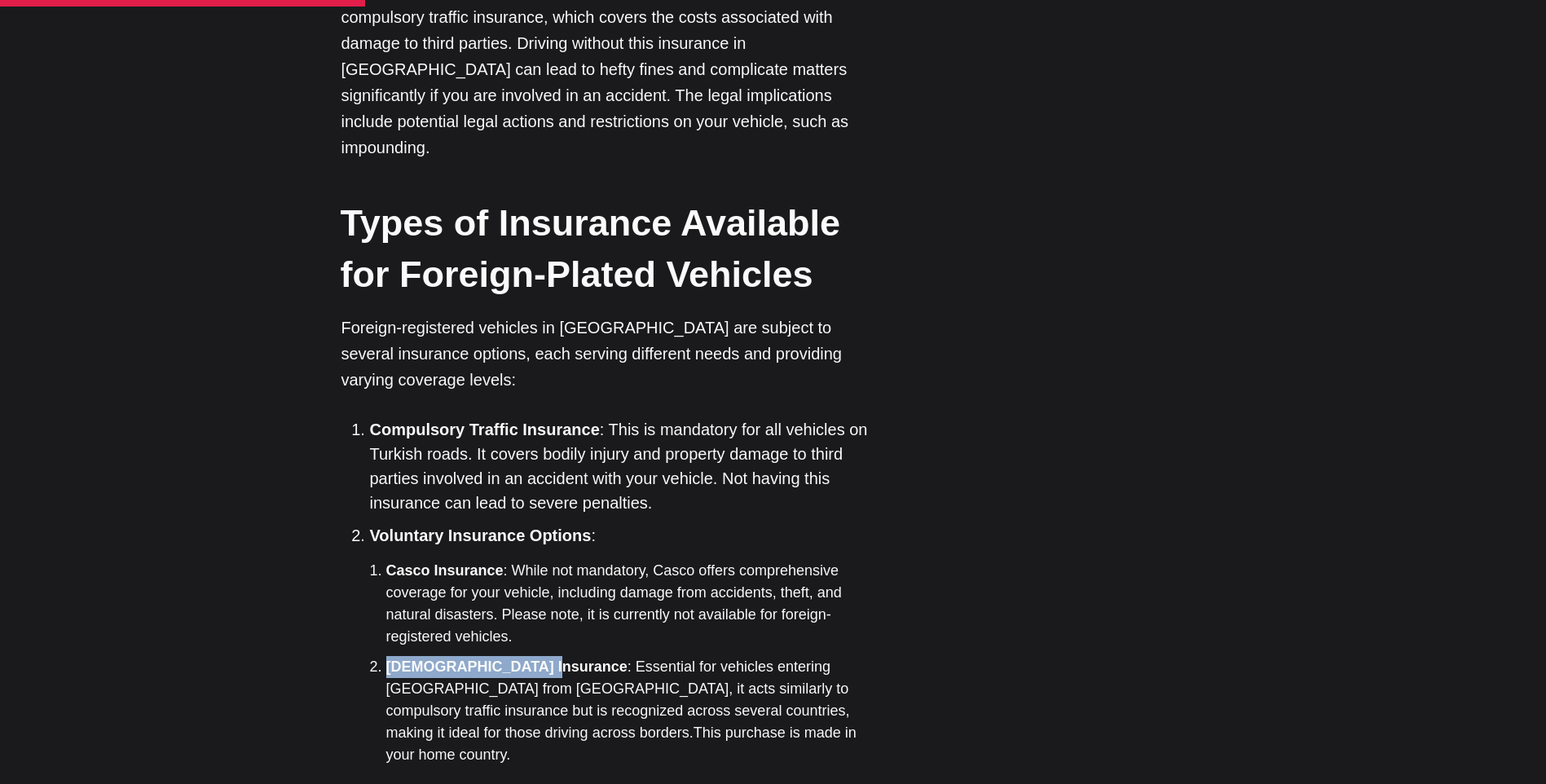
drag, startPoint x: 481, startPoint y: 417, endPoint x: 531, endPoint y: 418, distance: 50.0
click at [531, 659] on strong "[DEMOGRAPHIC_DATA] Insurance" at bounding box center [506, 667] width 241 height 16
drag, startPoint x: 377, startPoint y: 180, endPoint x: 468, endPoint y: 165, distance: 92.2
click at [468, 420] on strong "Compulsory Traffic Insurance" at bounding box center [485, 429] width 229 height 18
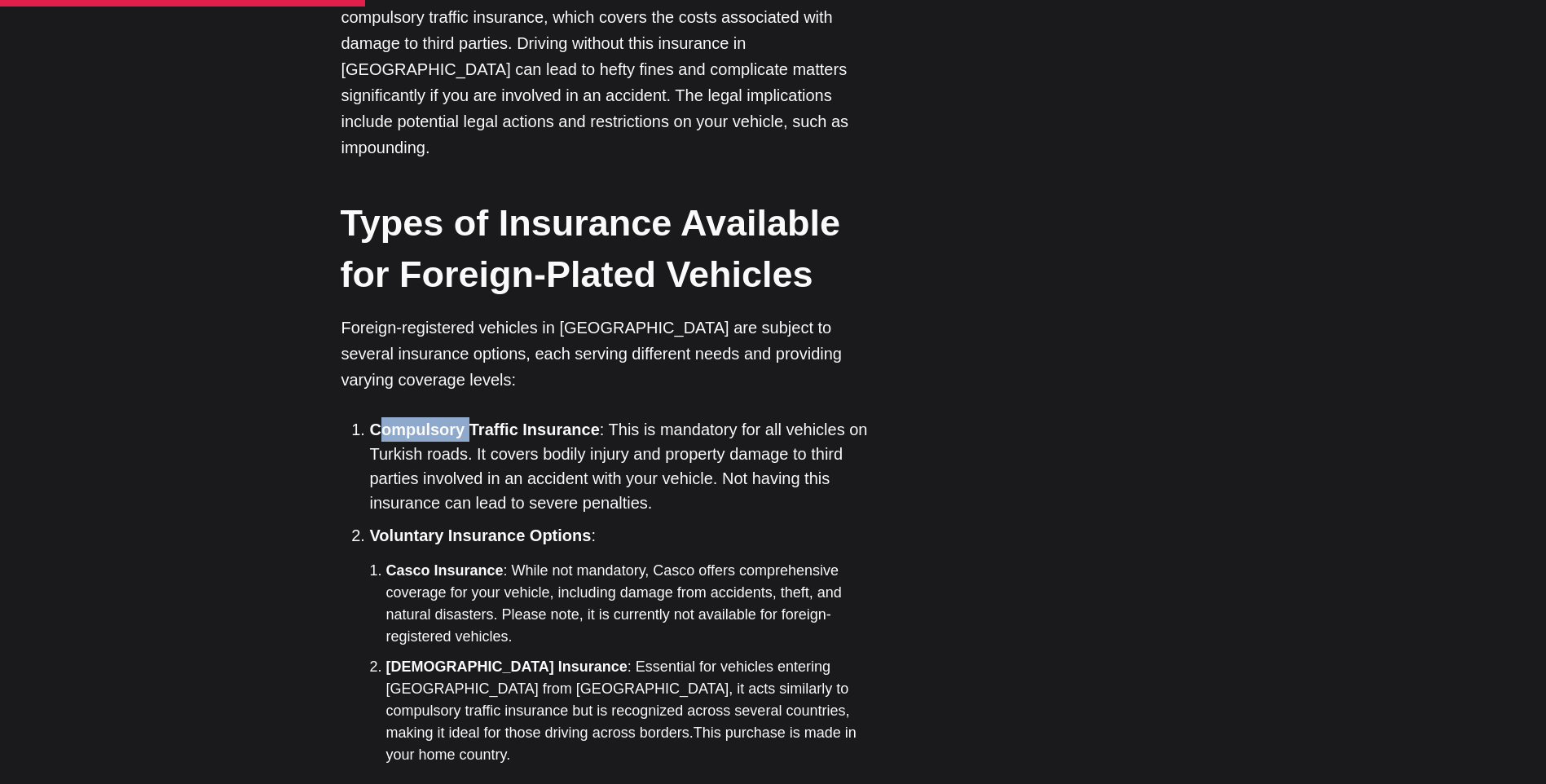
click at [468, 417] on li "Compulsory Traffic Insurance : This is mandatory for all vehicles on Turkish ro…" at bounding box center [628, 465] width 517 height 98
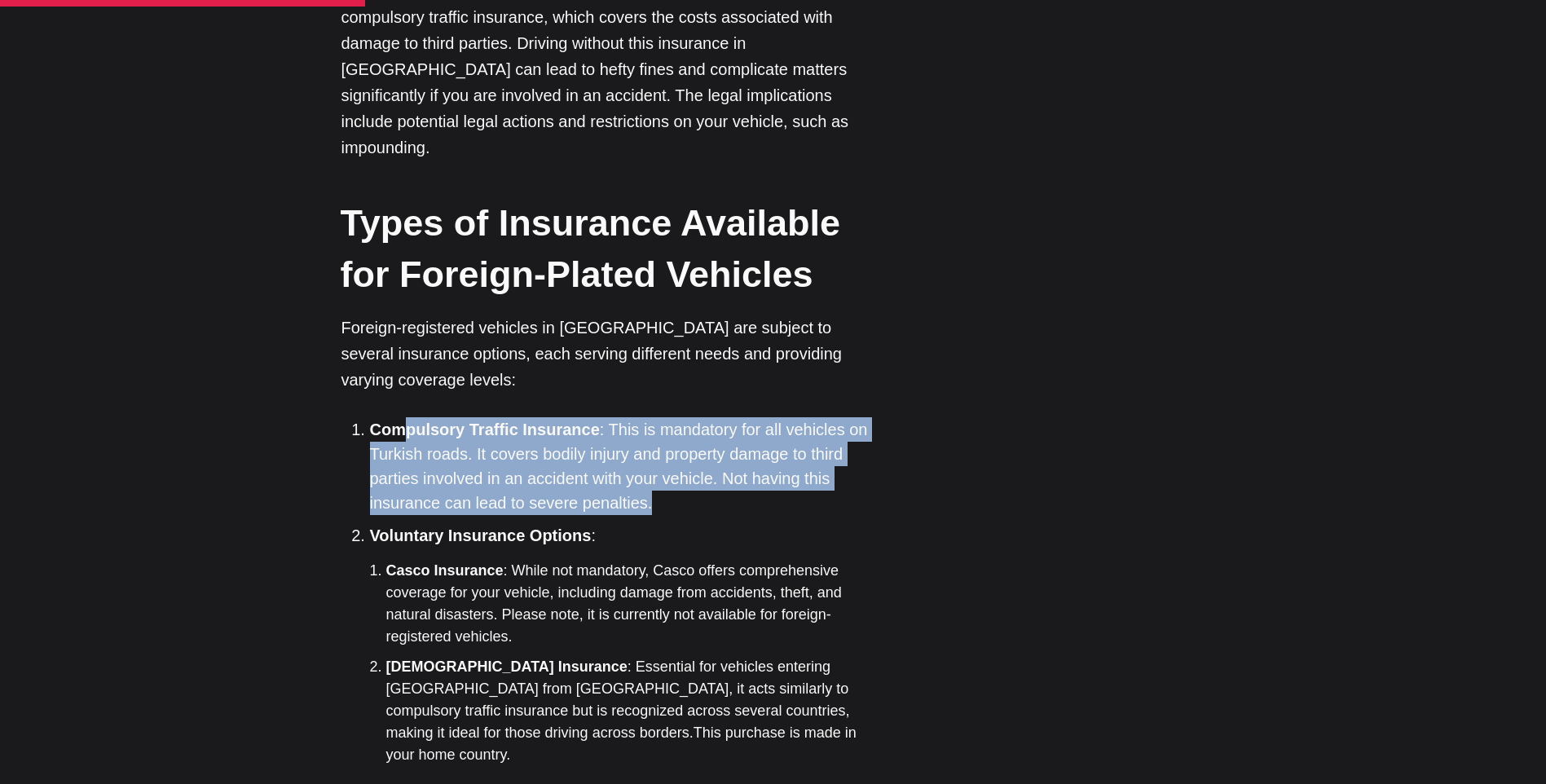
drag, startPoint x: 695, startPoint y: 259, endPoint x: 405, endPoint y: 171, distance: 303.1
click at [405, 417] on li "Compulsory Traffic Insurance : This is mandatory for all vehicles on Turkish ro…" at bounding box center [628, 465] width 517 height 98
click at [403, 420] on strong "Compulsory Traffic Insurance" at bounding box center [485, 429] width 229 height 18
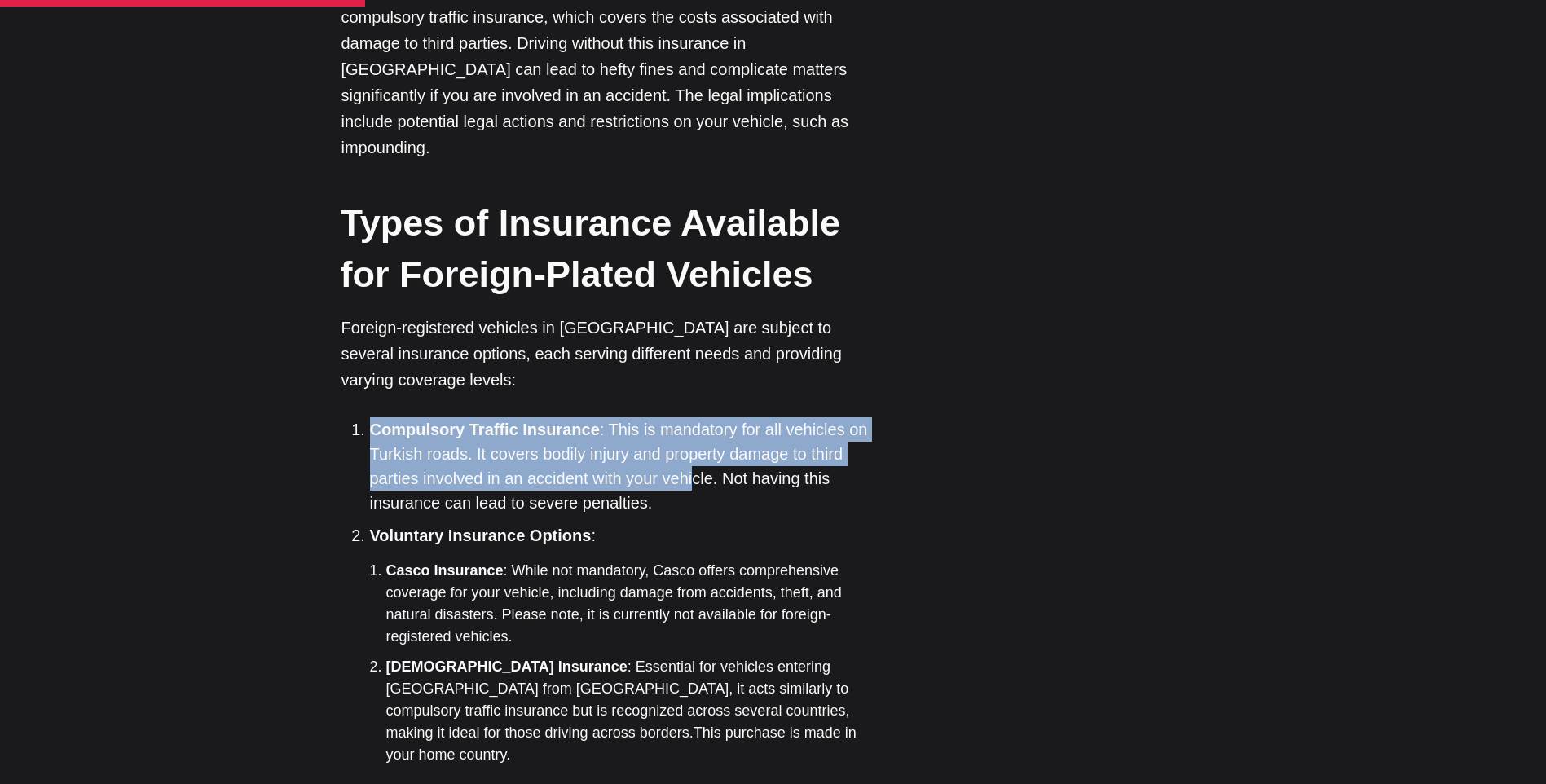
drag, startPoint x: 341, startPoint y: 167, endPoint x: 693, endPoint y: 223, distance: 356.4
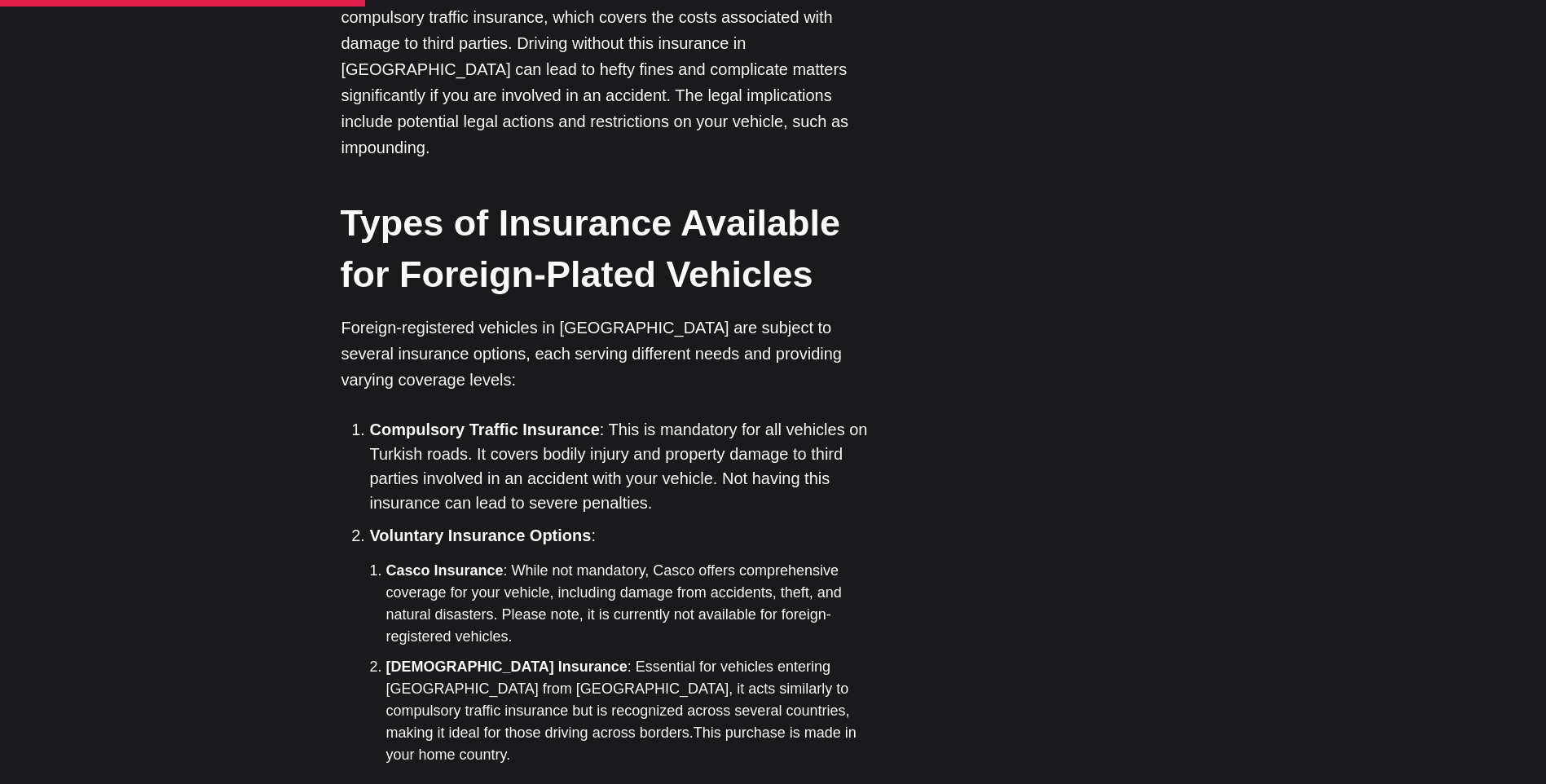
drag, startPoint x: 693, startPoint y: 223, endPoint x: 703, endPoint y: 246, distance: 25.1
click at [703, 417] on li "Compulsory Traffic Insurance : This is mandatory for all vehicles on Turkish ro…" at bounding box center [628, 465] width 517 height 98
click at [686, 417] on li "Compulsory Traffic Insurance : This is mandatory for all vehicles on Turkish ro…" at bounding box center [628, 465] width 517 height 98
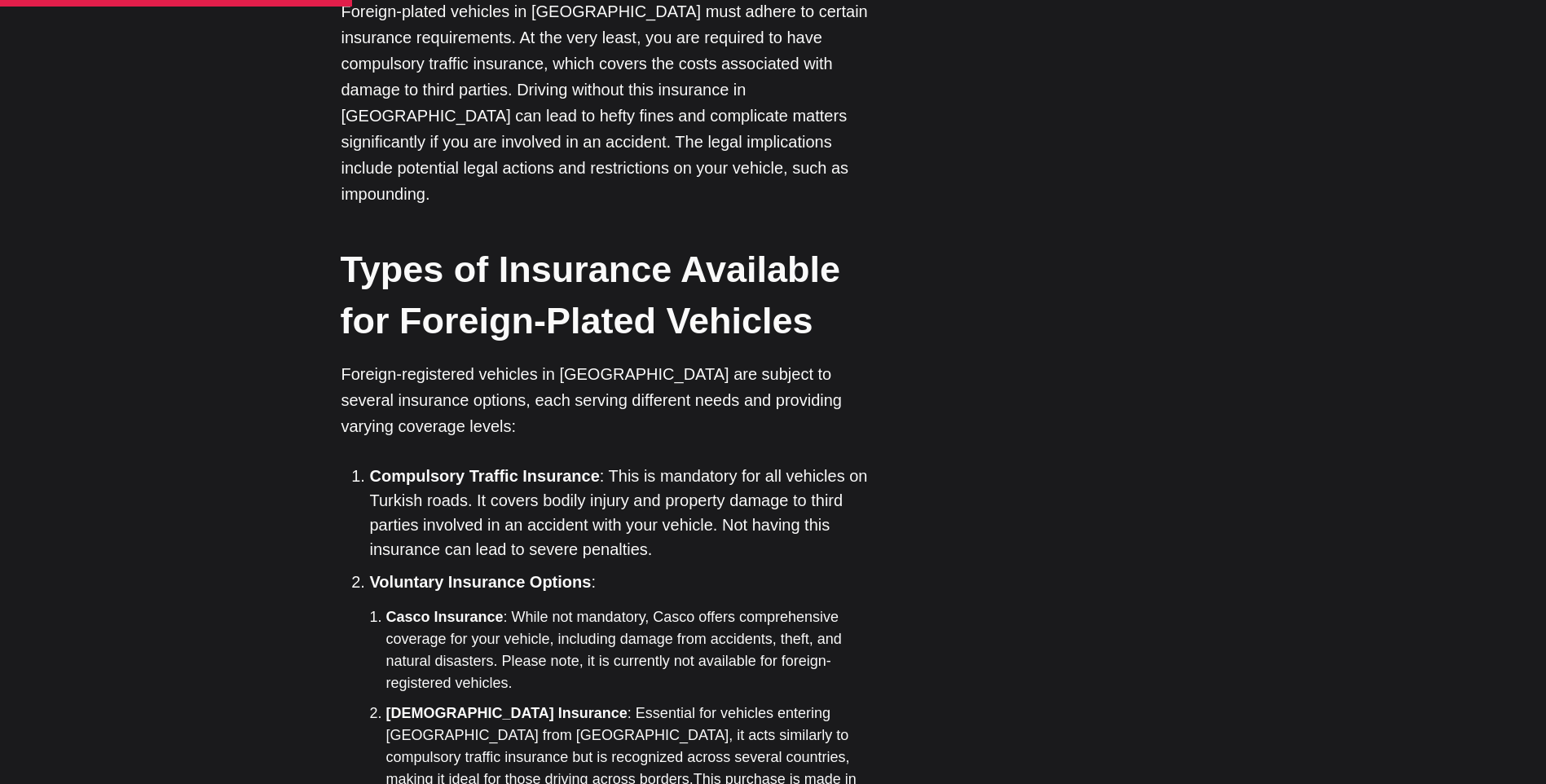
scroll to position [2150, 0]
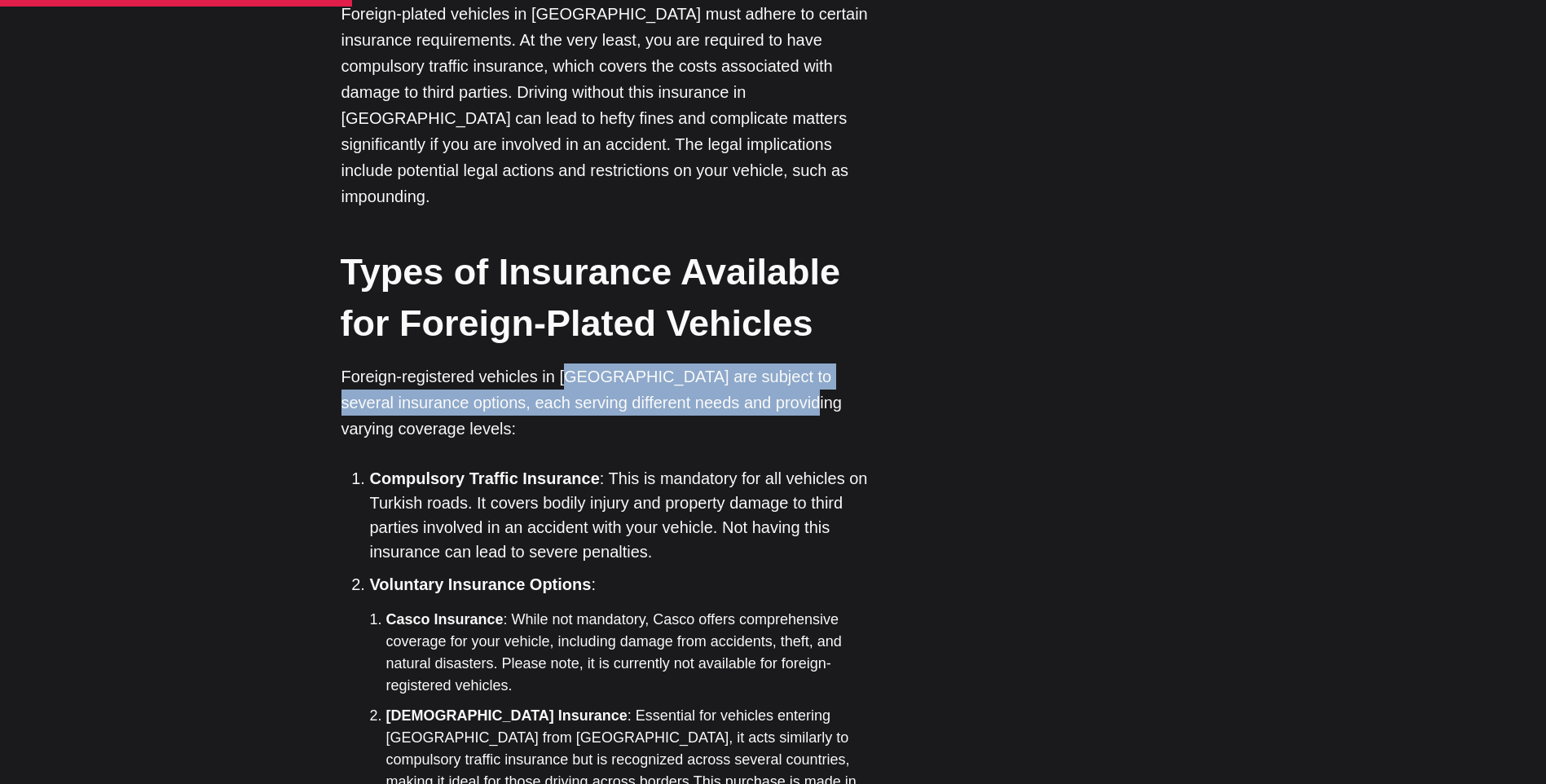
drag, startPoint x: 608, startPoint y: 157, endPoint x: 764, endPoint y: 185, distance: 158.5
click at [764, 363] on p "Foreign-registered vehicles in [GEOGRAPHIC_DATA] are subject to several insuran…" at bounding box center [614, 401] width 546 height 78
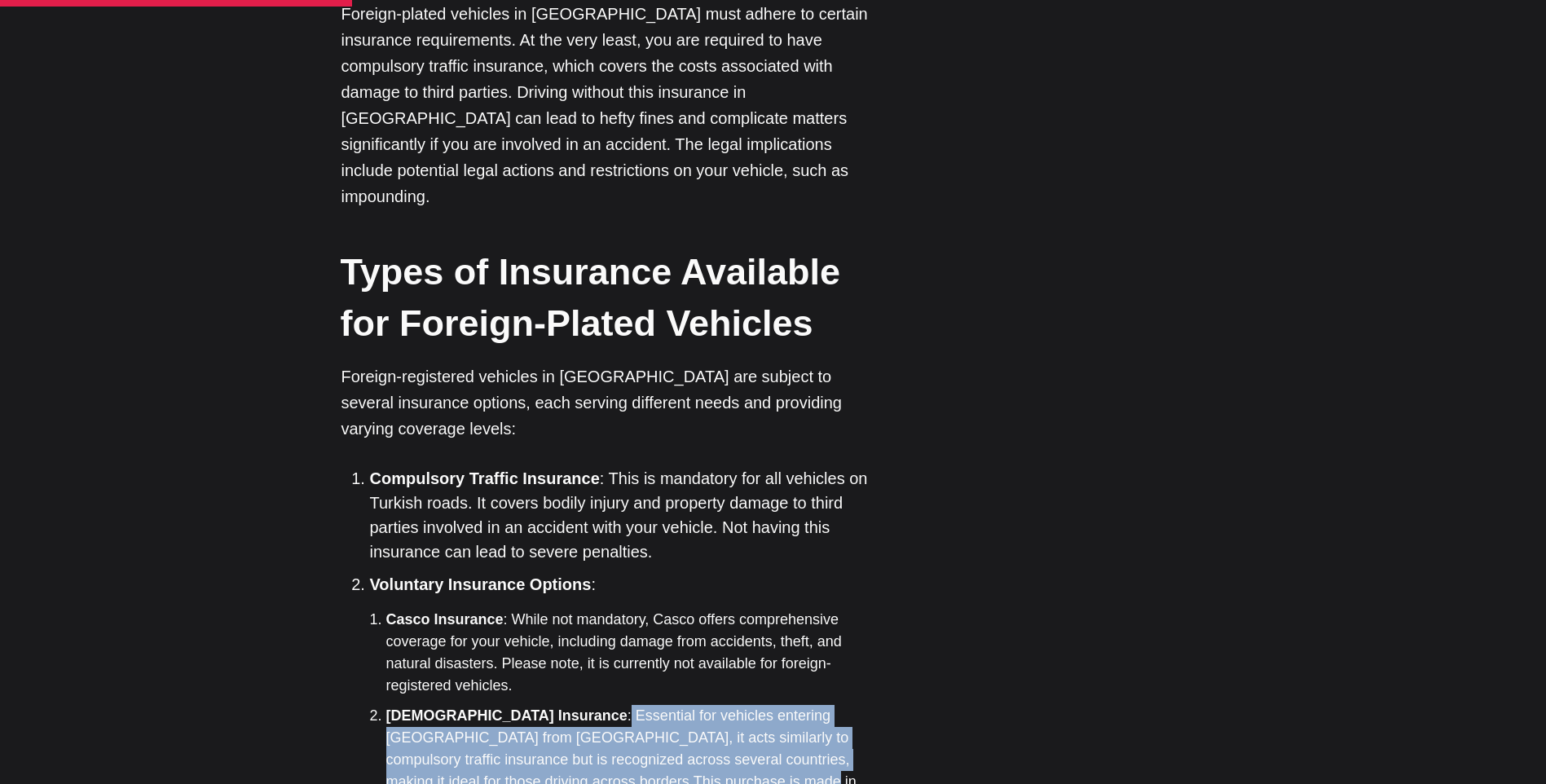
drag, startPoint x: 538, startPoint y: 452, endPoint x: 833, endPoint y: 526, distance: 304.1
click at [833, 704] on li "[DEMOGRAPHIC_DATA] Insurance : Essential for vehicles entering [GEOGRAPHIC_DATA…" at bounding box center [636, 759] width 501 height 110
click at [832, 704] on li "[DEMOGRAPHIC_DATA] Insurance : Essential for vehicles entering [GEOGRAPHIC_DATA…" at bounding box center [636, 759] width 501 height 110
click at [821, 704] on li "[DEMOGRAPHIC_DATA] Insurance : Essential for vehicles entering [GEOGRAPHIC_DATA…" at bounding box center [636, 759] width 501 height 110
click at [820, 704] on li "[DEMOGRAPHIC_DATA] Insurance : Essential for vehicles entering [GEOGRAPHIC_DATA…" at bounding box center [636, 759] width 501 height 110
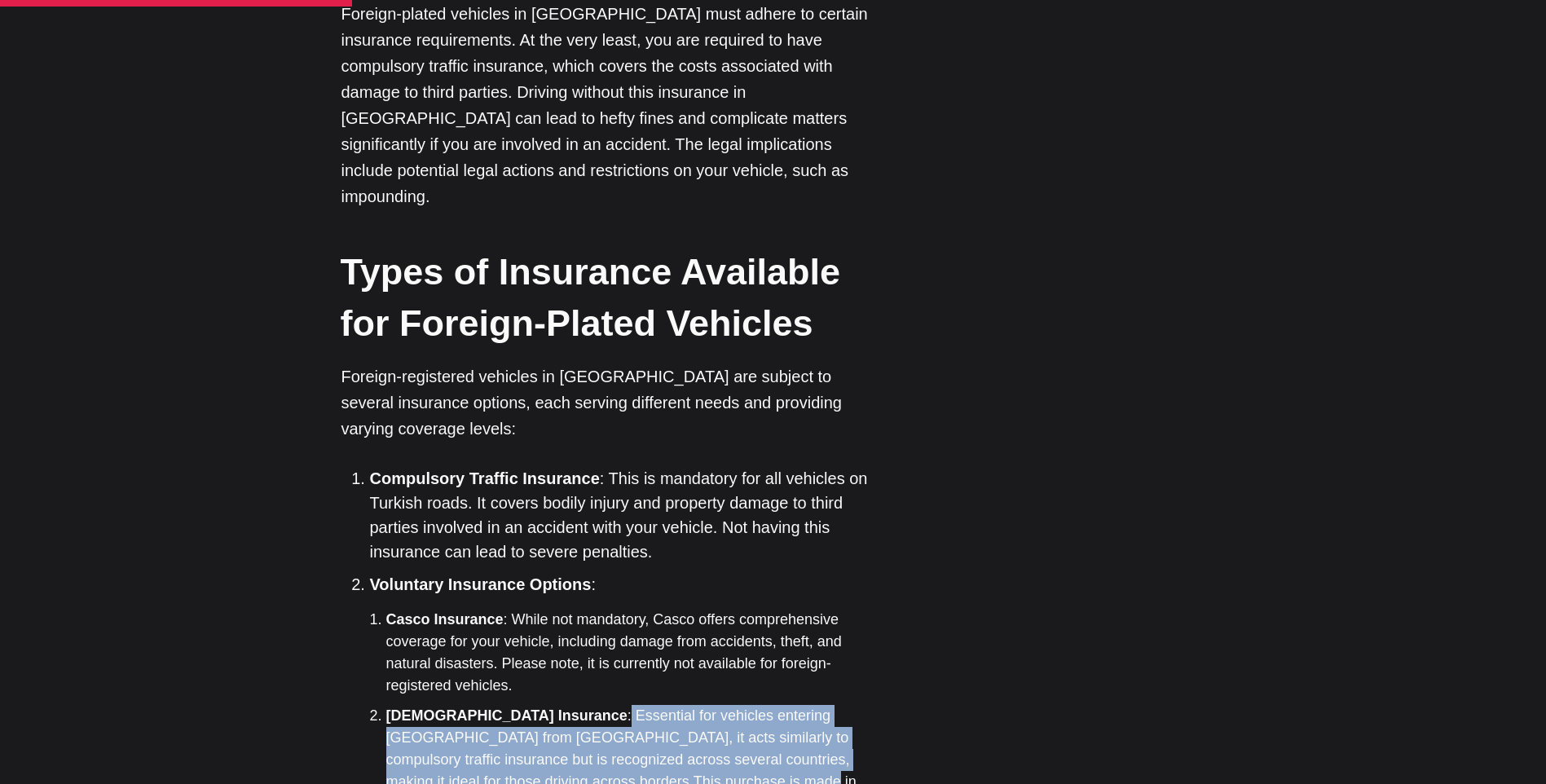
drag, startPoint x: 820, startPoint y: 525, endPoint x: 808, endPoint y: 502, distance: 25.9
click at [812, 704] on li "[DEMOGRAPHIC_DATA] Insurance : Essential for vehicles entering [GEOGRAPHIC_DATA…" at bounding box center [636, 759] width 501 height 110
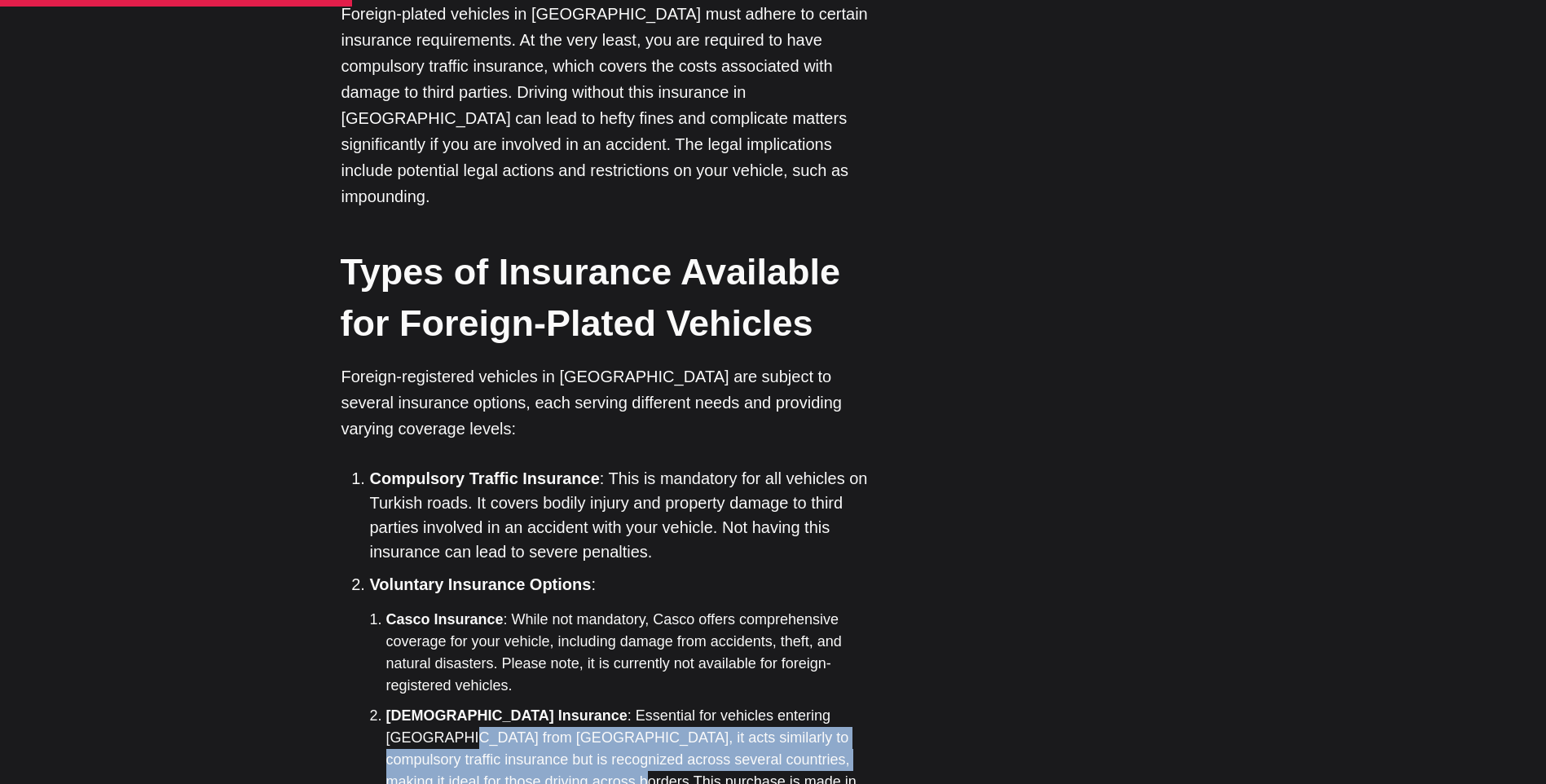
drag, startPoint x: 852, startPoint y: 468, endPoint x: 854, endPoint y: 504, distance: 36.1
click at [854, 704] on li "[DEMOGRAPHIC_DATA] Insurance : Essential for vehicles entering [GEOGRAPHIC_DATA…" at bounding box center [636, 759] width 501 height 110
click at [640, 704] on li "[DEMOGRAPHIC_DATA] Insurance : Essential for vehicles entering [GEOGRAPHIC_DATA…" at bounding box center [636, 759] width 501 height 110
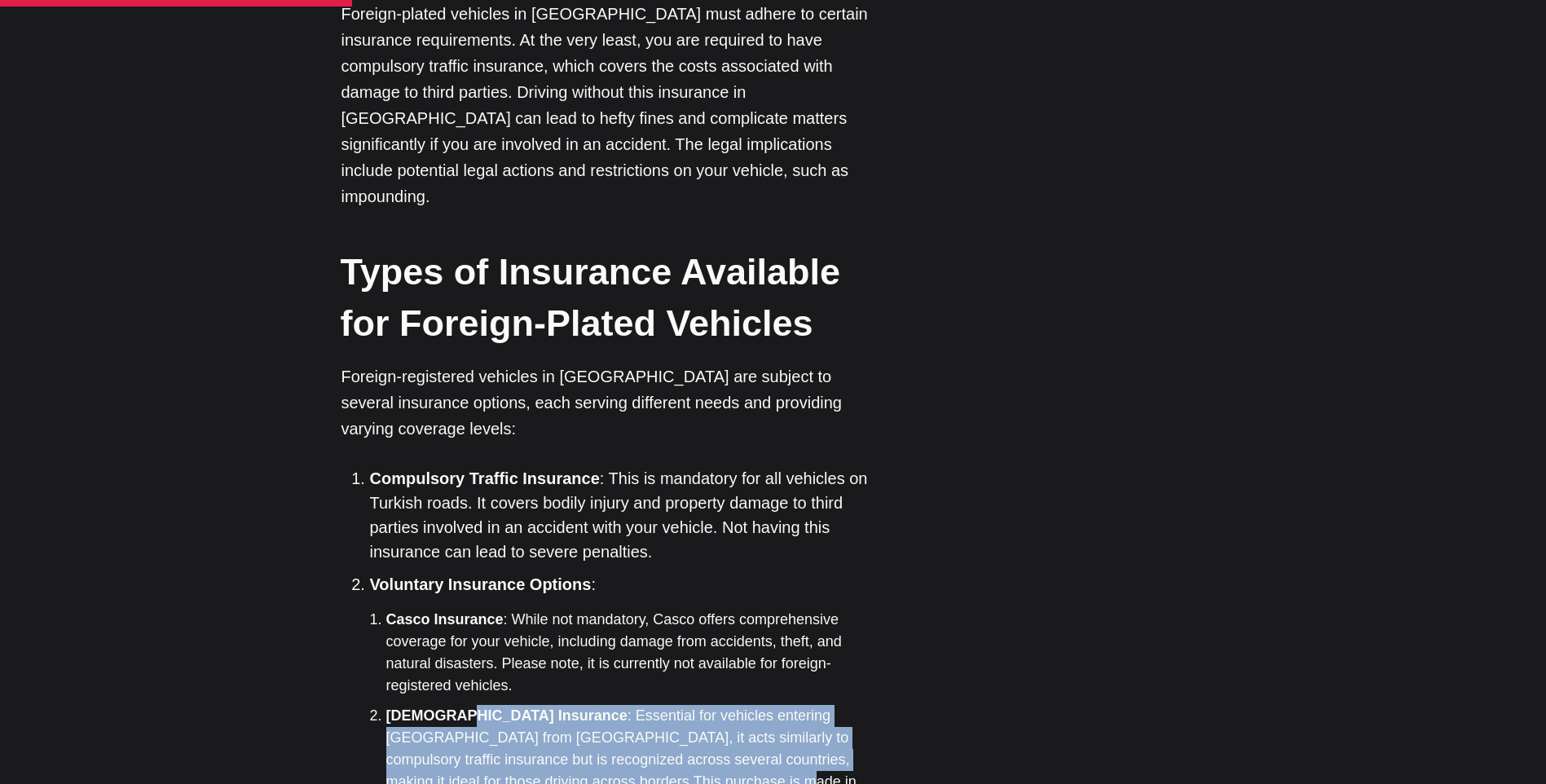
drag, startPoint x: 554, startPoint y: 521, endPoint x: 452, endPoint y: 467, distance: 115.4
click at [452, 704] on li "[DEMOGRAPHIC_DATA] Insurance : Essential for vehicles entering [GEOGRAPHIC_DATA…" at bounding box center [636, 759] width 501 height 110
click at [452, 707] on strong "[DEMOGRAPHIC_DATA] Insurance" at bounding box center [506, 715] width 241 height 16
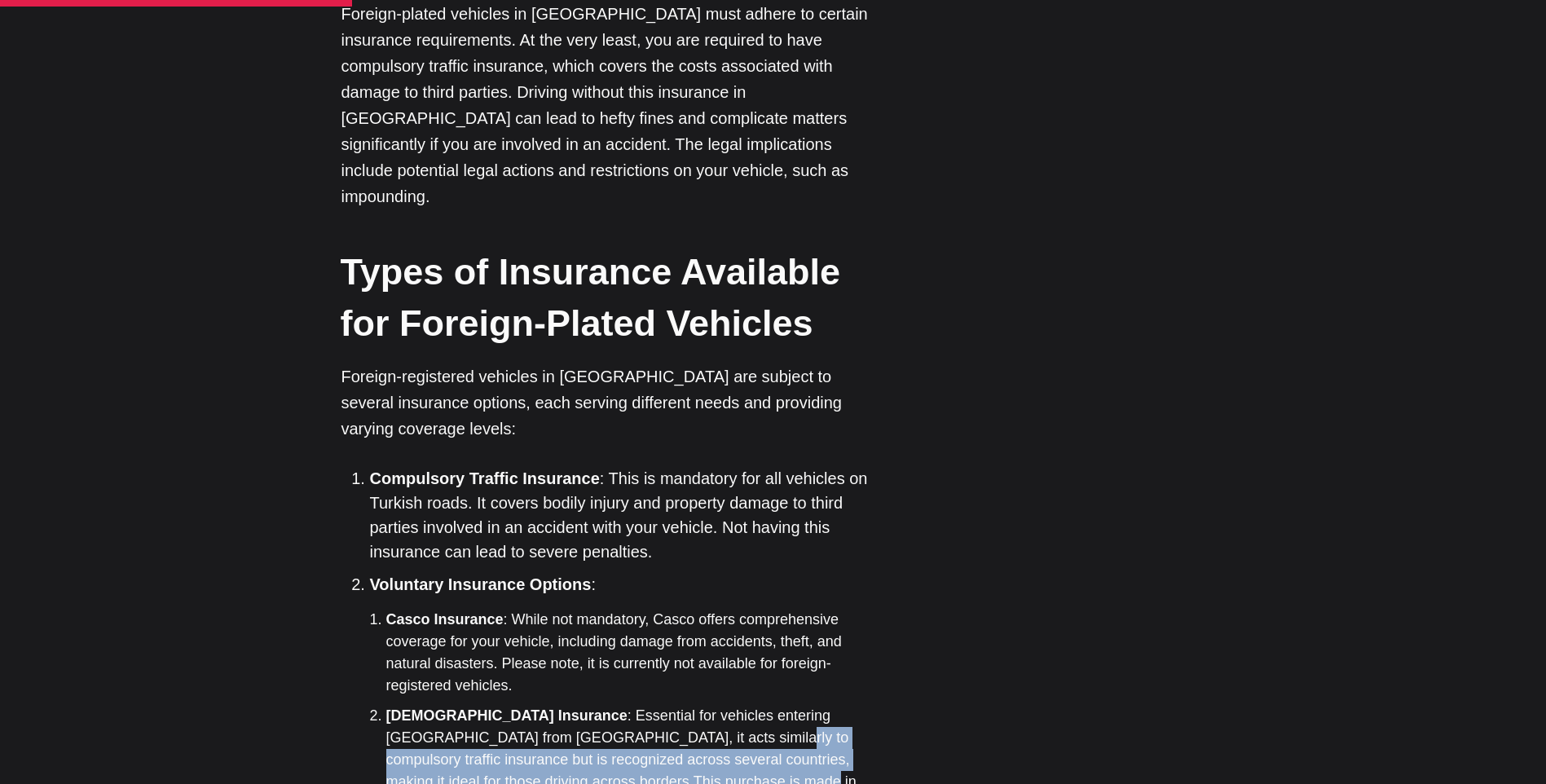
drag, startPoint x: 602, startPoint y: 475, endPoint x: 816, endPoint y: 528, distance: 220.5
click at [816, 704] on li "[DEMOGRAPHIC_DATA] Insurance : Essential for vehicles entering [GEOGRAPHIC_DATA…" at bounding box center [636, 759] width 501 height 110
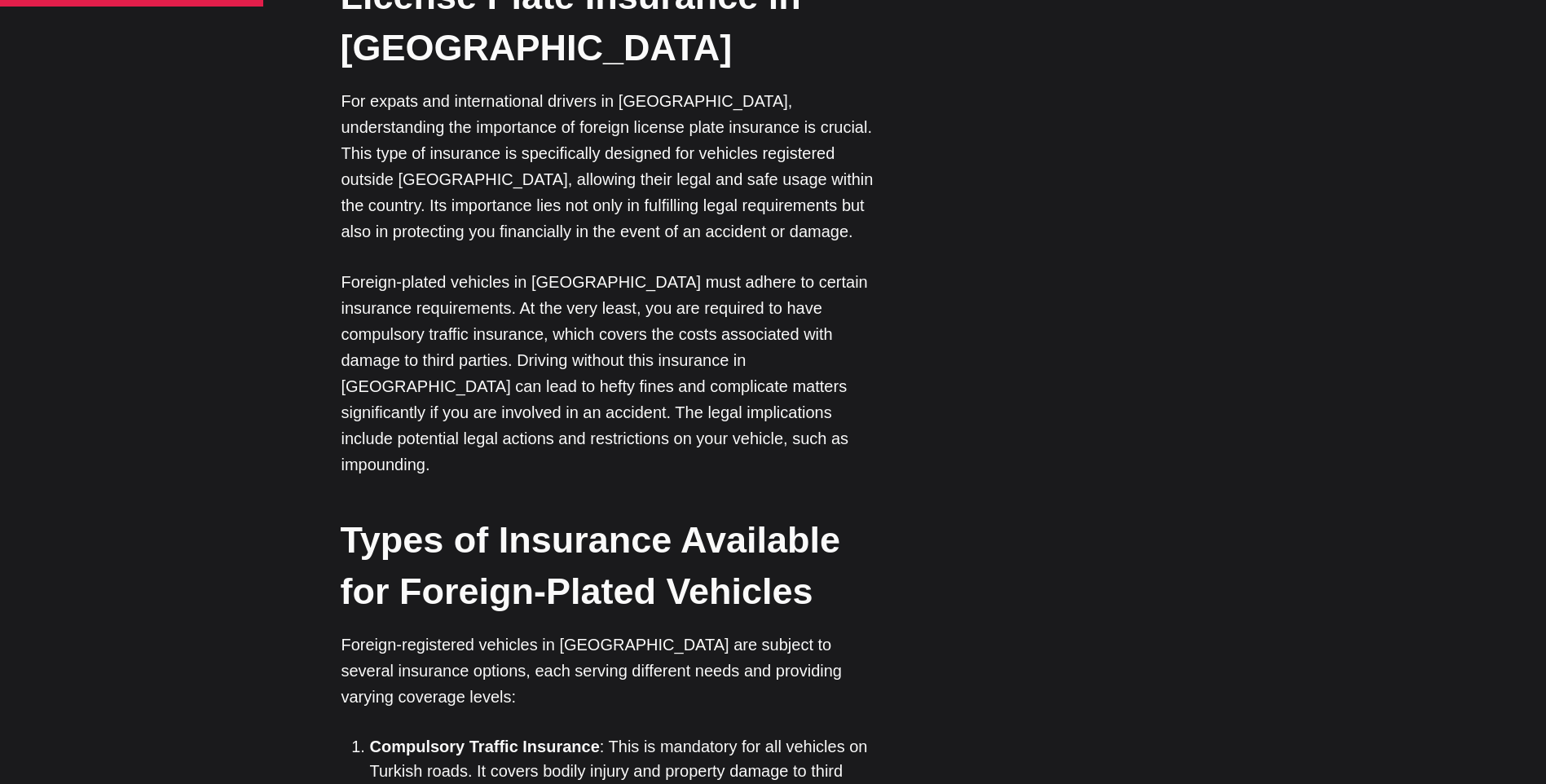
scroll to position [1825, 0]
